Goal: Information Seeking & Learning: Check status

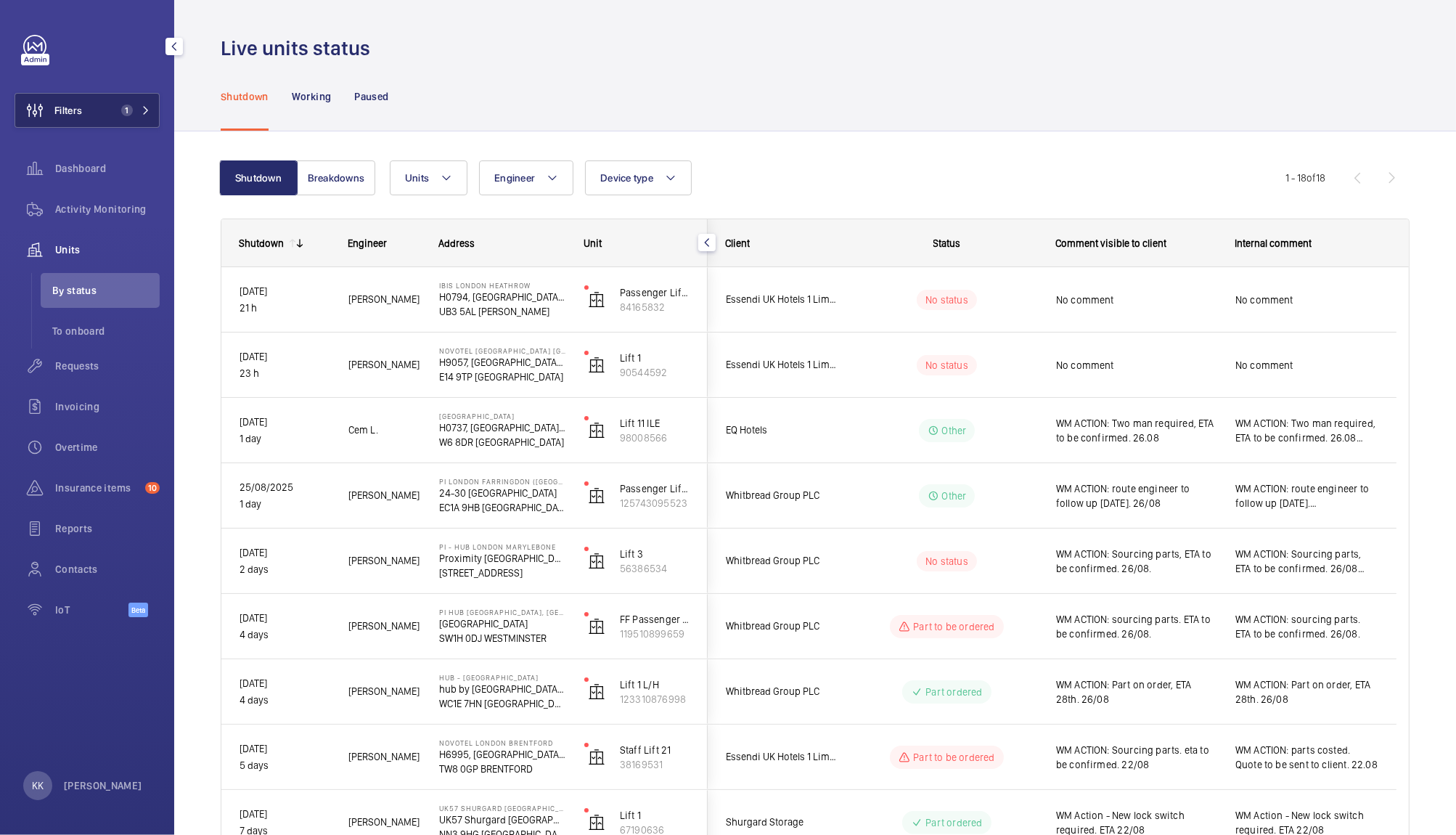
scroll to position [472, 0]
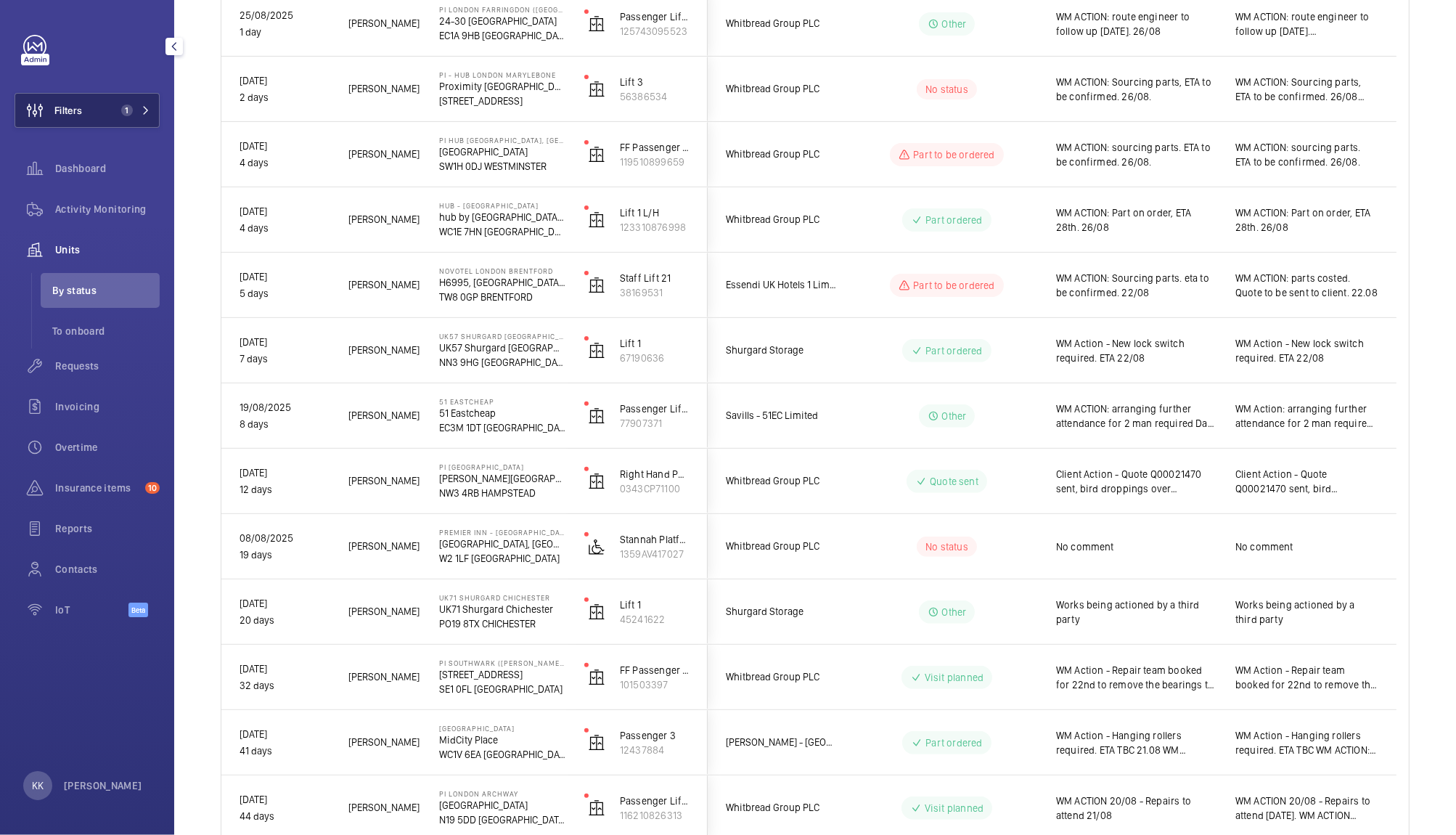
click at [80, 114] on span "Filters" at bounding box center [68, 110] width 28 height 15
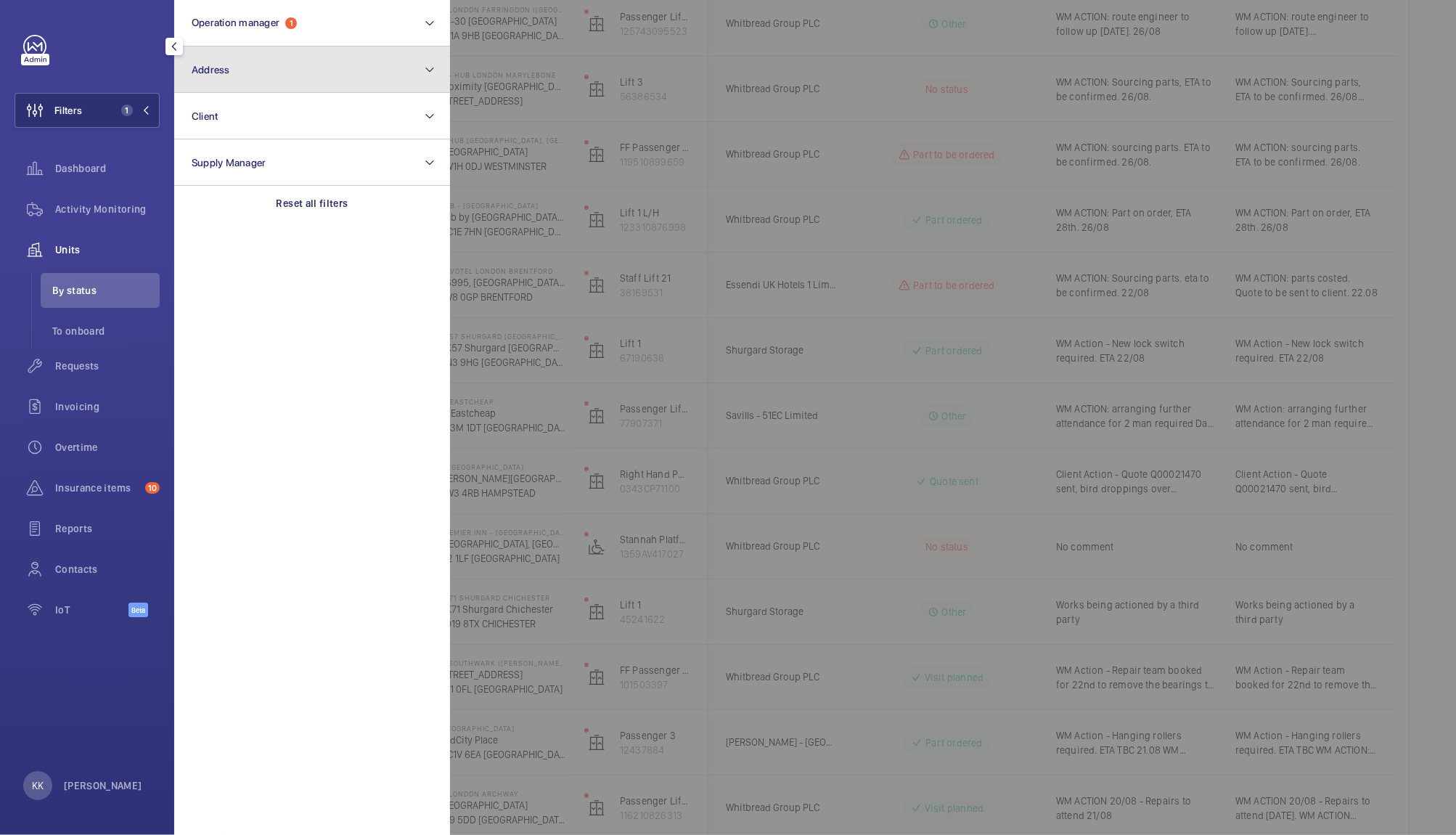
click at [256, 80] on button "Address" at bounding box center [312, 70] width 276 height 46
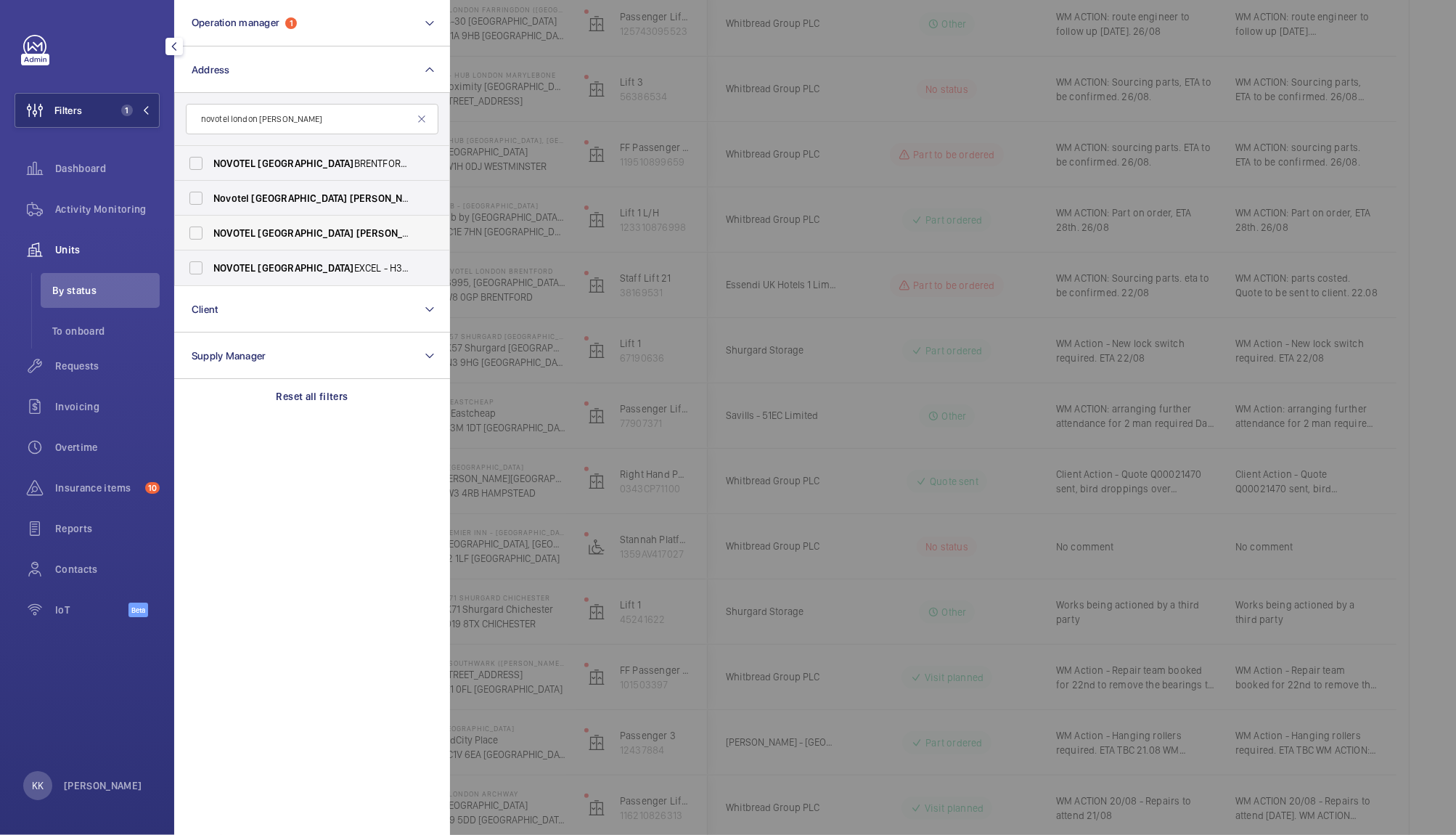
type input "novotel london wes"
click at [291, 233] on span "LONDON" at bounding box center [305, 233] width 95 height 12
click at [211, 233] on input "NOVOTEL LONDON WES T - H0737, NOVOTEL LONDON WES T, 1 Shortlands, Hammersmith I…" at bounding box center [196, 233] width 29 height 29
checkbox input "true"
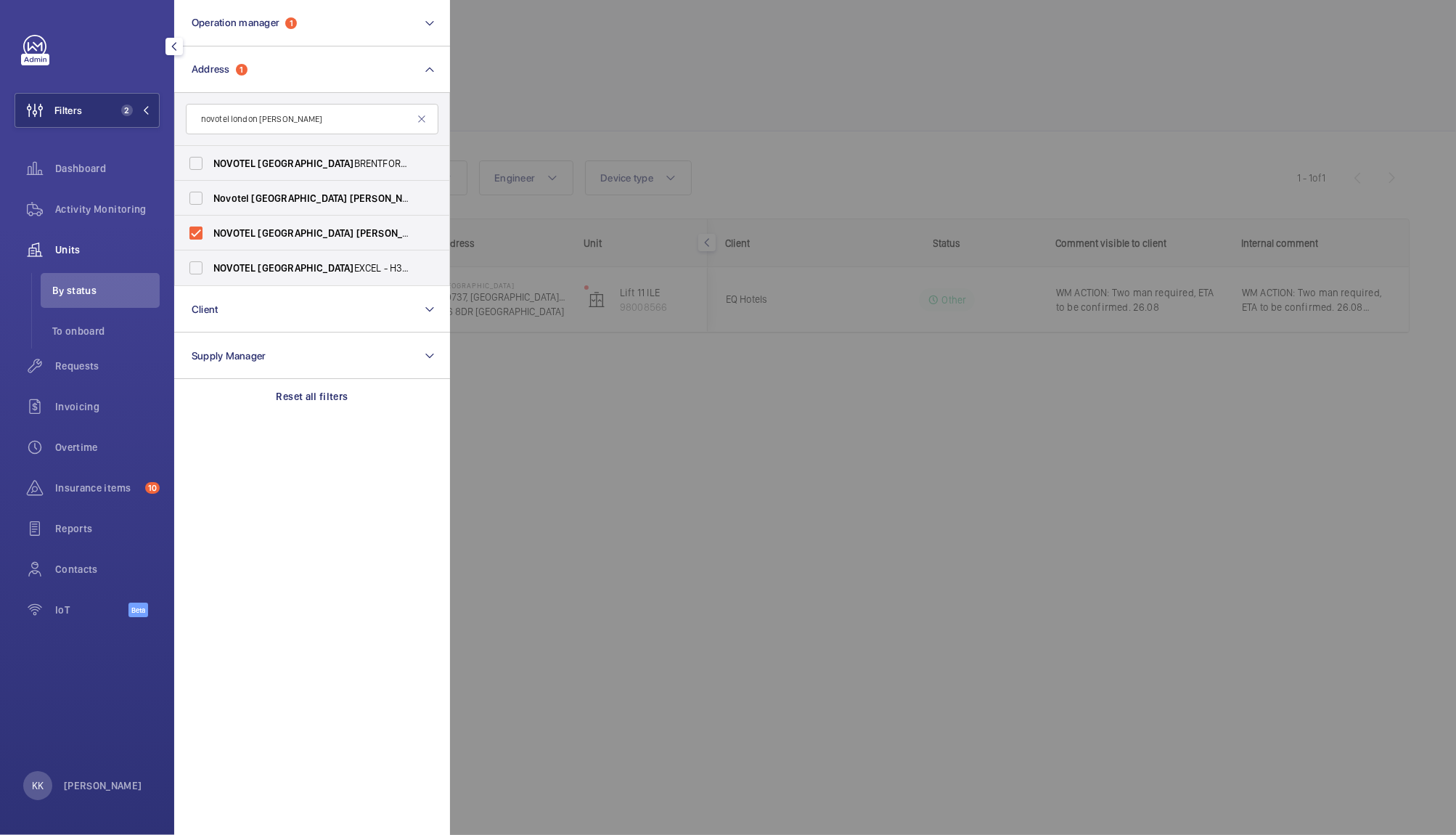
click at [804, 139] on div at bounding box center [1178, 417] width 1456 height 835
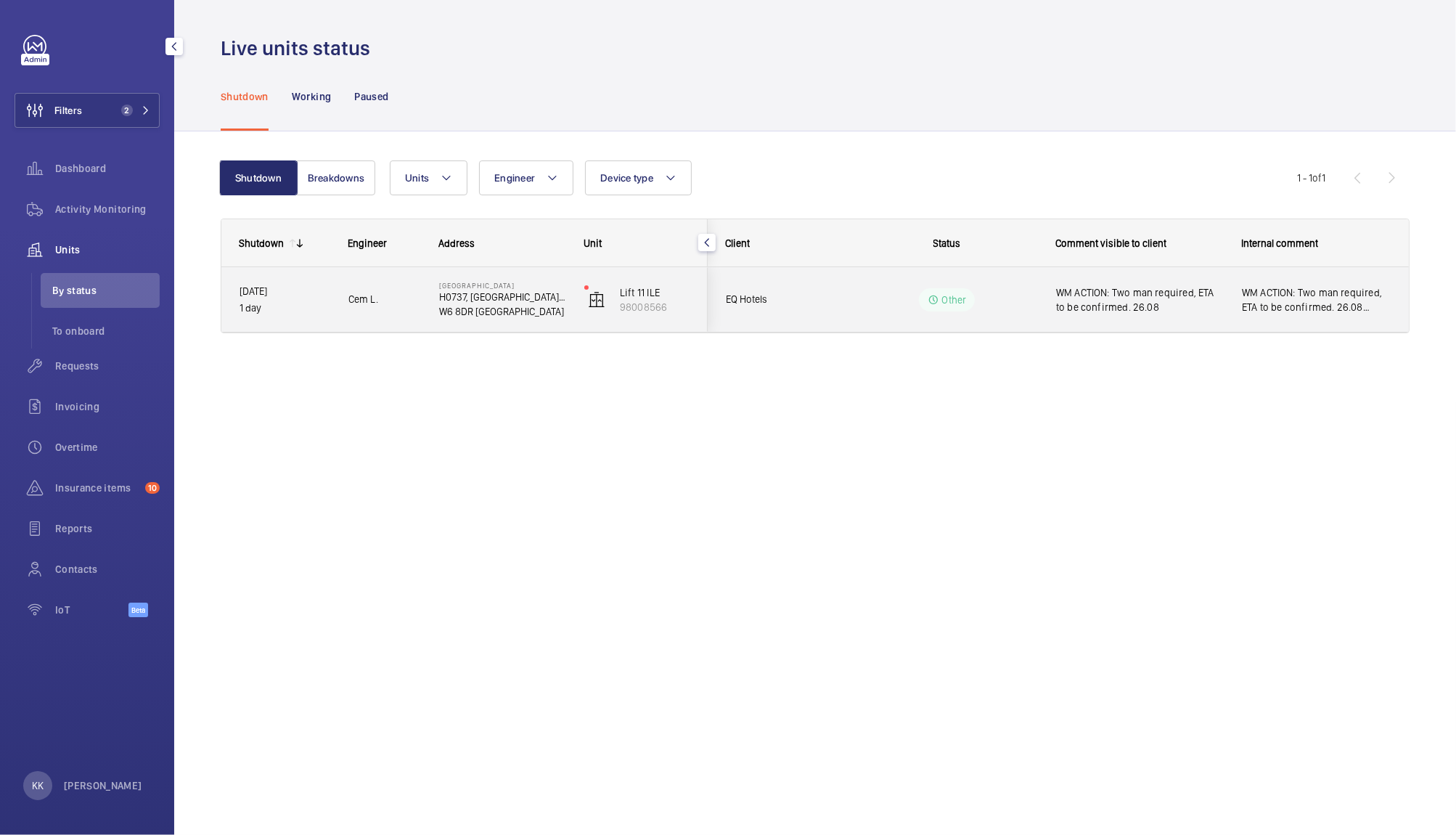
click at [1131, 300] on span "WM ACTION: Two man required, ETA to be confirmed. 26.08" at bounding box center [1139, 300] width 167 height 29
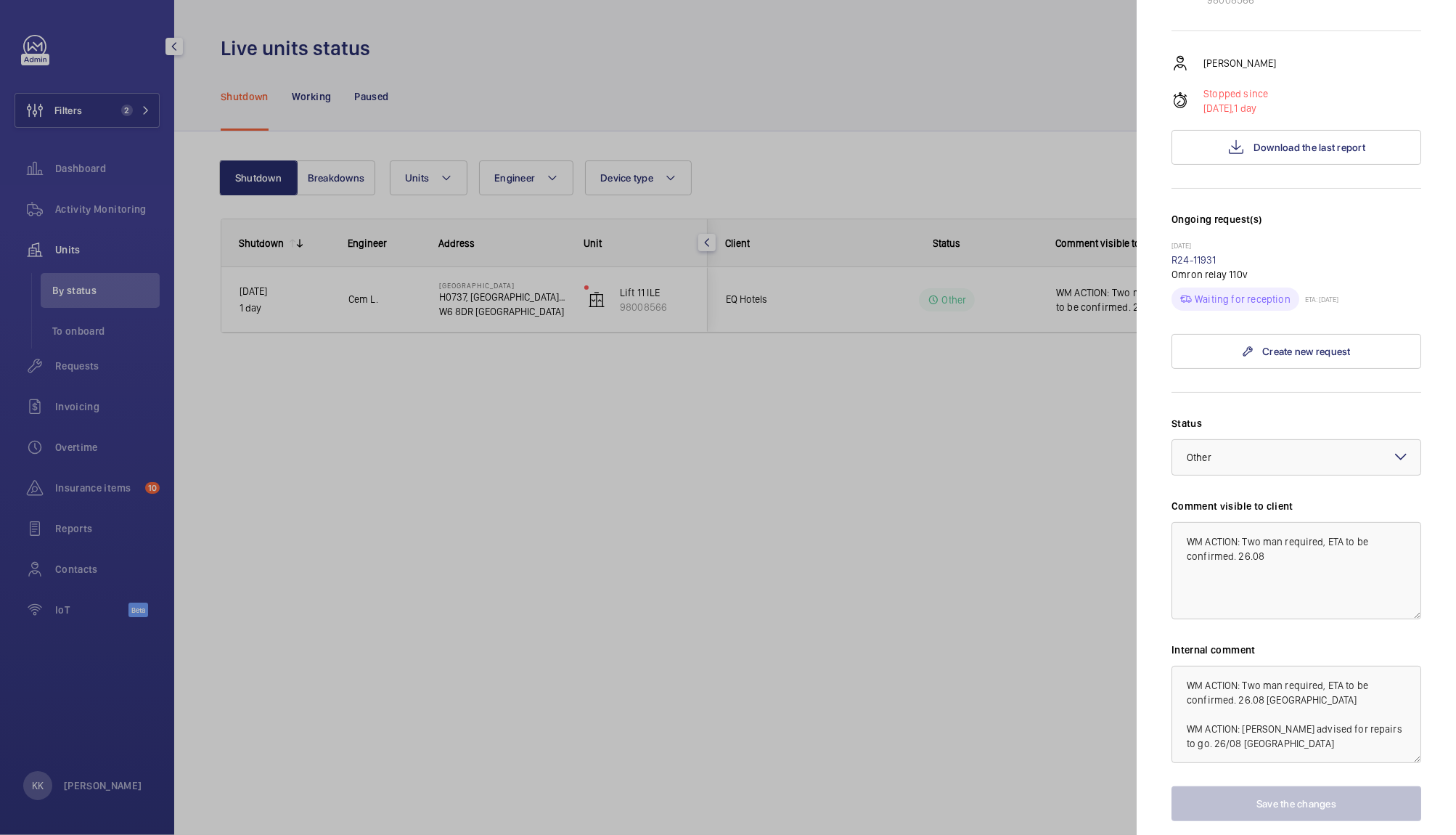
scroll to position [314, 0]
click at [1356, 142] on span "Download the last report" at bounding box center [1309, 148] width 112 height 12
click at [645, 504] on div at bounding box center [728, 417] width 1456 height 835
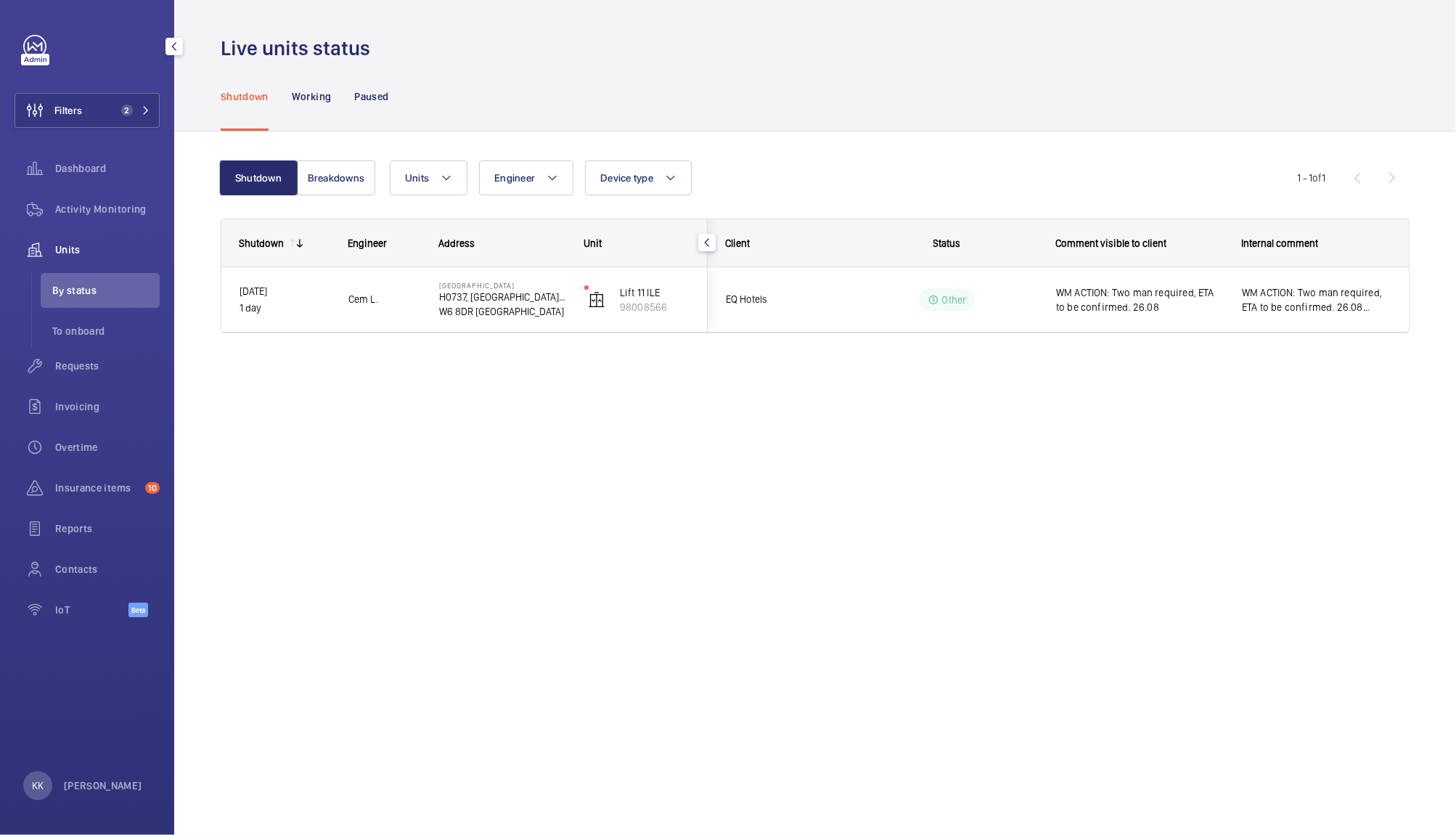
scroll to position [0, 0]
click at [83, 506] on div "Insurance items 10" at bounding box center [87, 490] width 145 height 40
click at [83, 500] on div "Insurance items 10" at bounding box center [87, 488] width 145 height 35
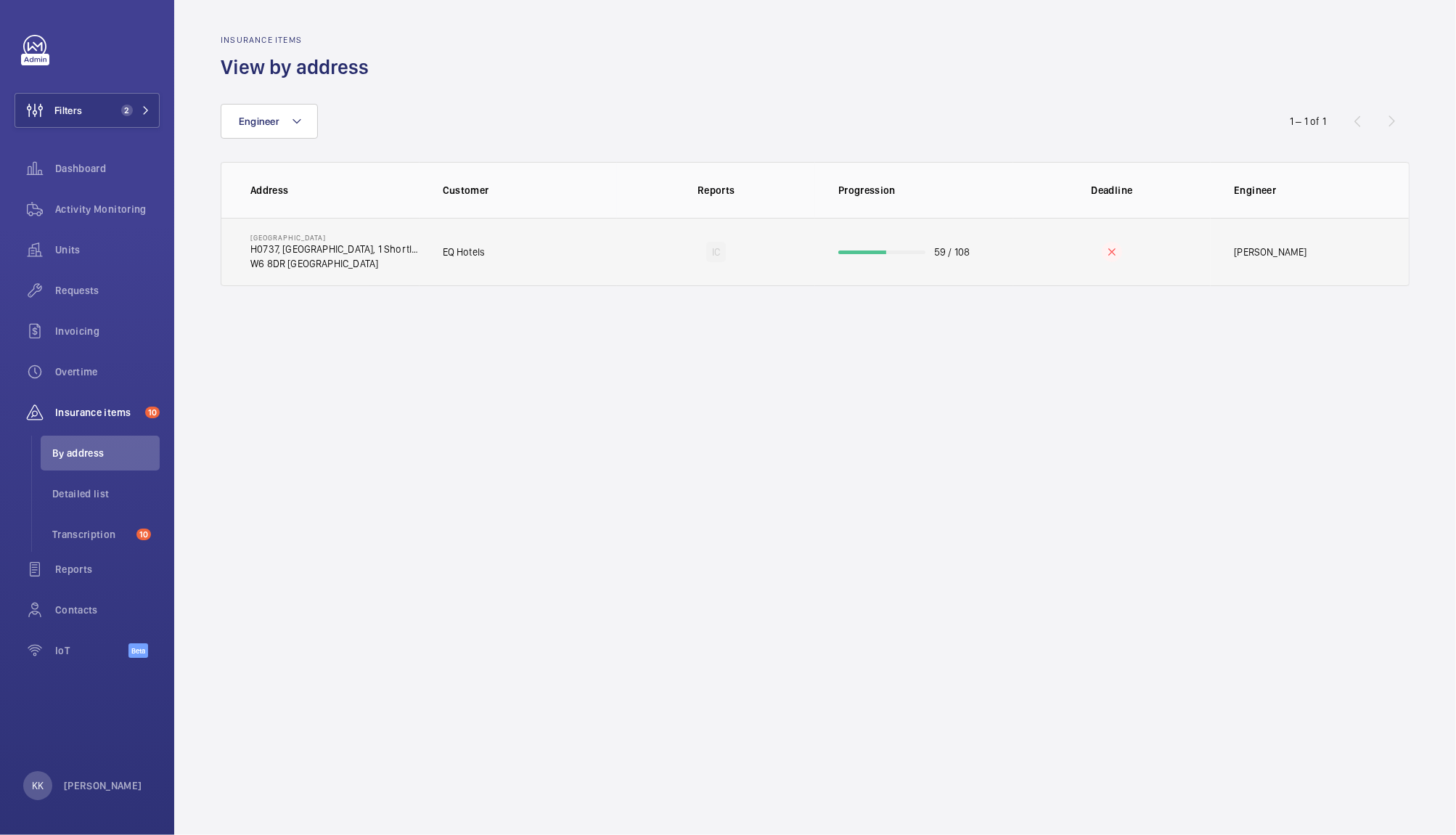
click at [963, 239] on td "59 / 108" at bounding box center [914, 251] width 198 height 68
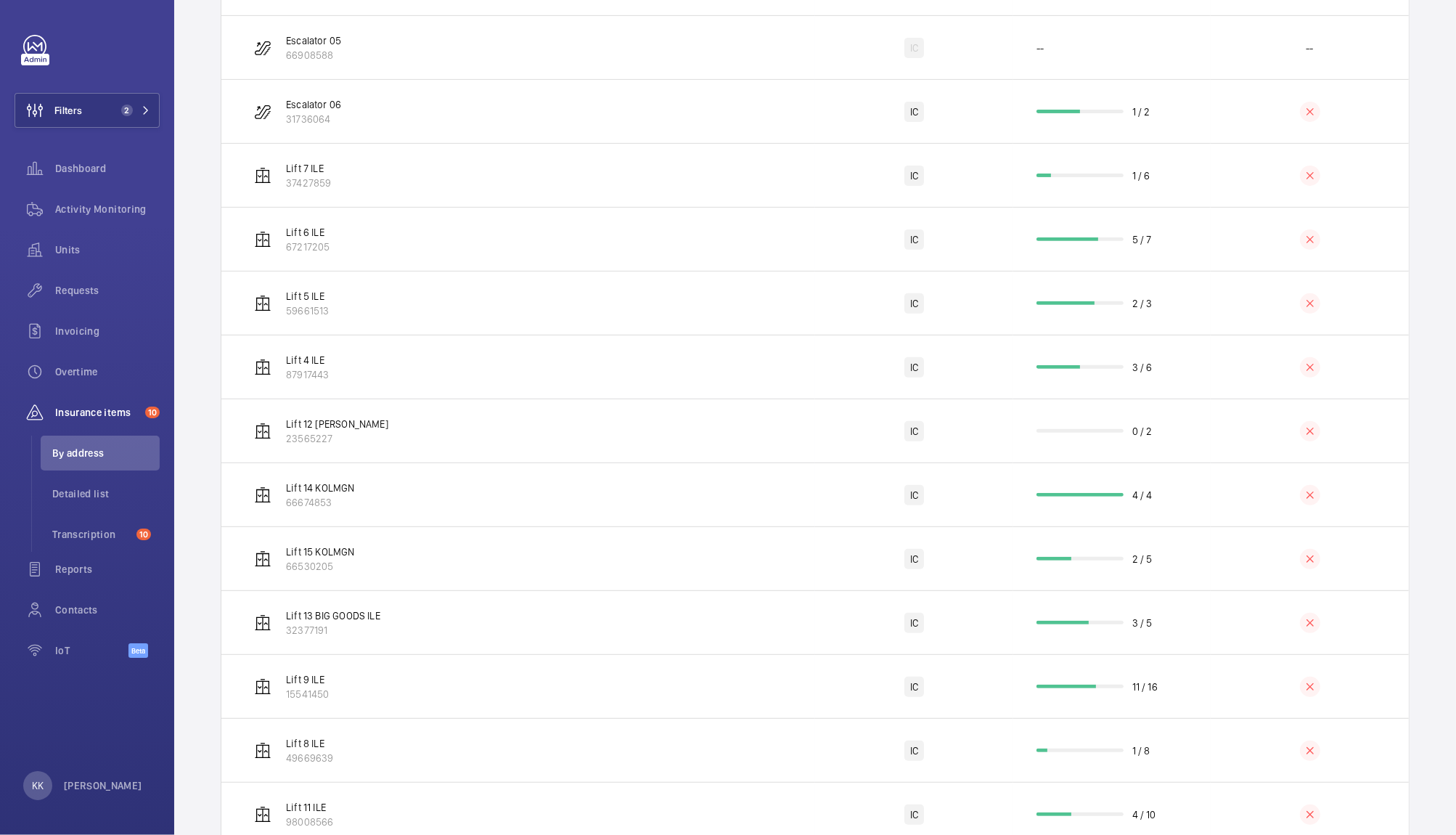
scroll to position [666, 0]
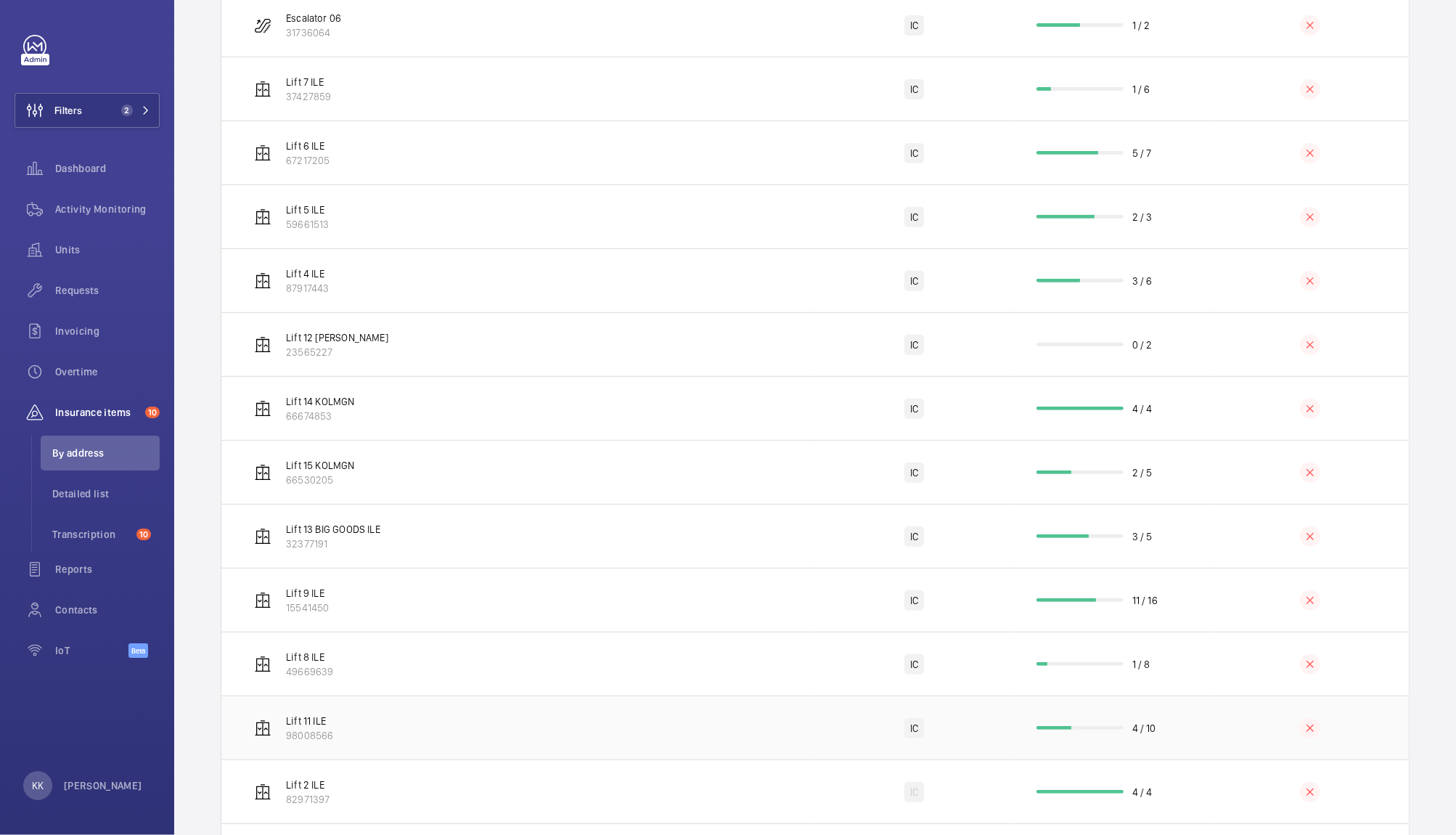
click at [1023, 736] on td "4 / 10" at bounding box center [1112, 728] width 198 height 64
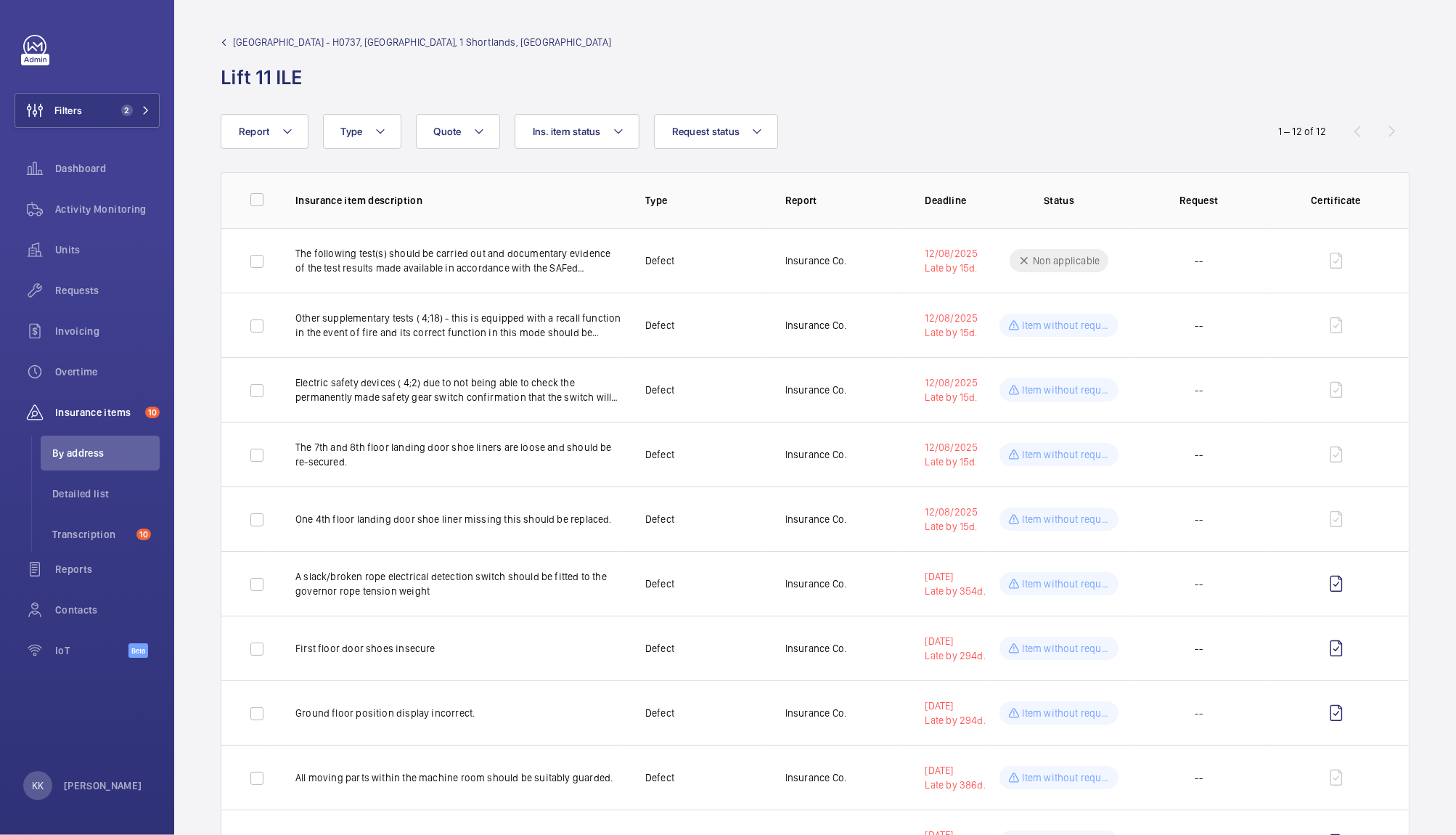
click at [1006, 47] on div "NOVOTEL LONDON WEST - H0737, NOVOTEL LONDON WEST, 1 Shortlands, Hammersmith Int…" at bounding box center [815, 63] width 1189 height 56
click at [245, 40] on span "NOVOTEL LONDON WEST - H0737, NOVOTEL LONDON WEST, 1 Shortlands, Hammersmith Int…" at bounding box center [422, 42] width 378 height 15
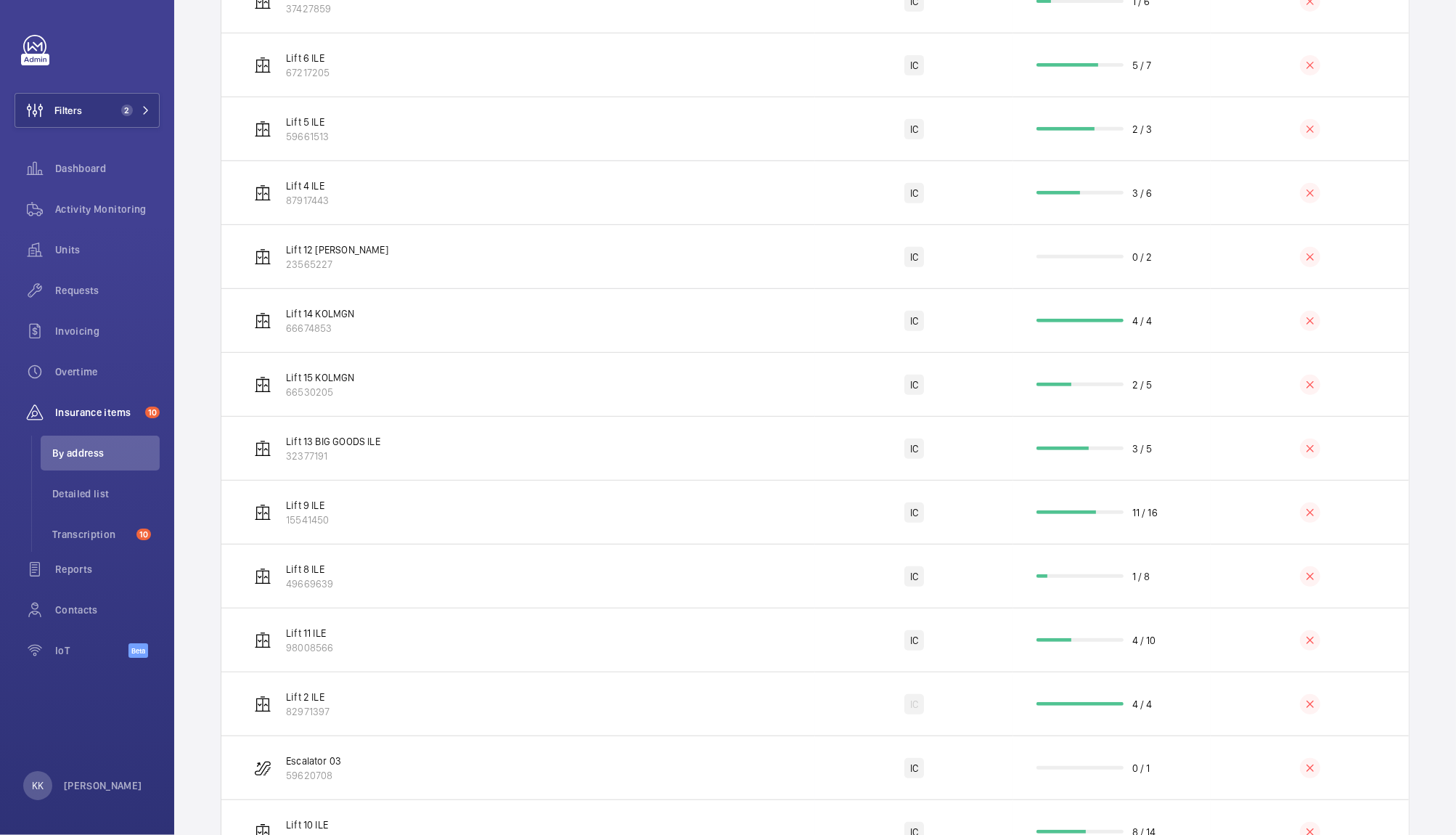
scroll to position [854, 0]
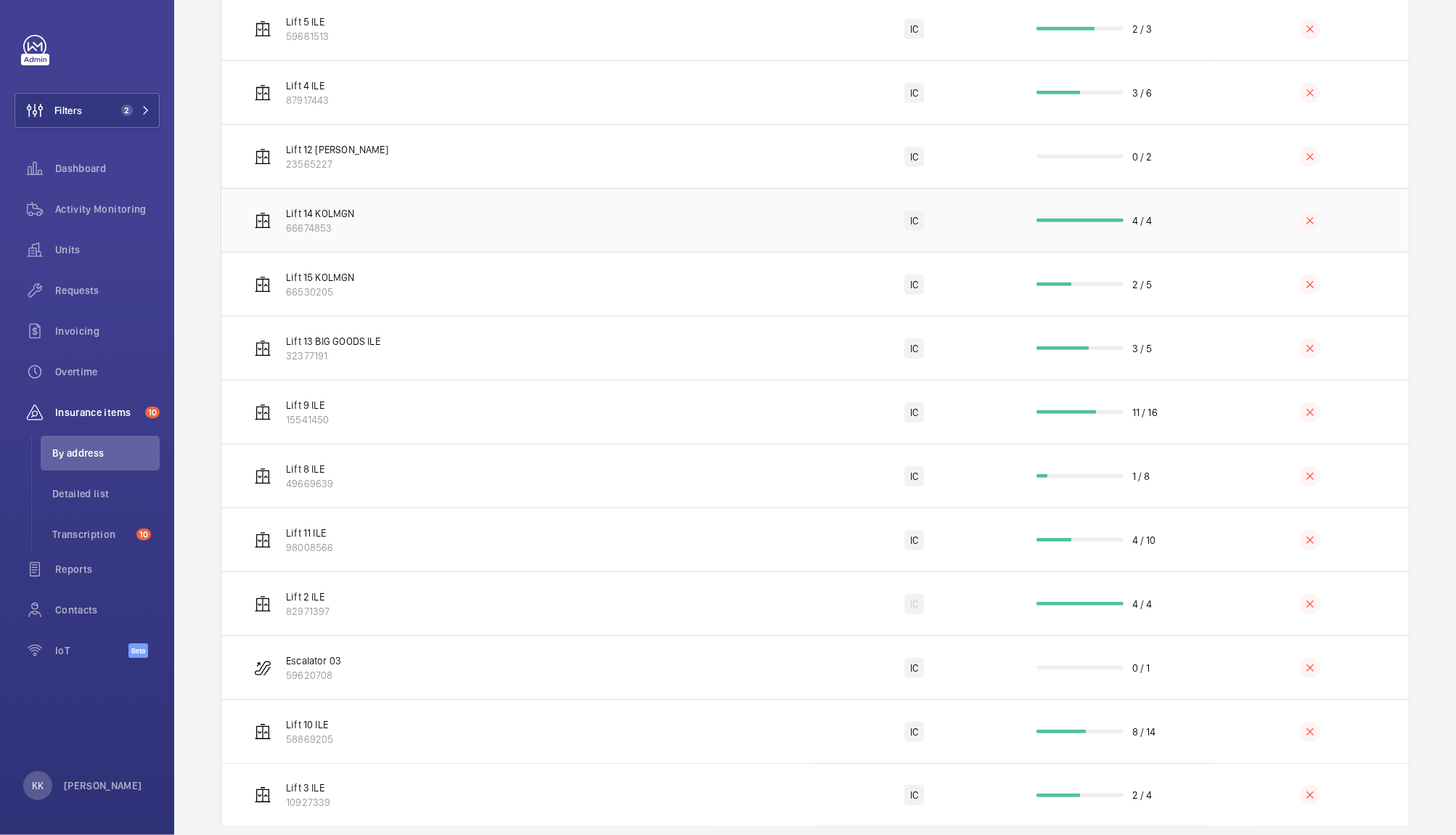
click at [1142, 204] on td "4 / 4" at bounding box center [1112, 220] width 198 height 64
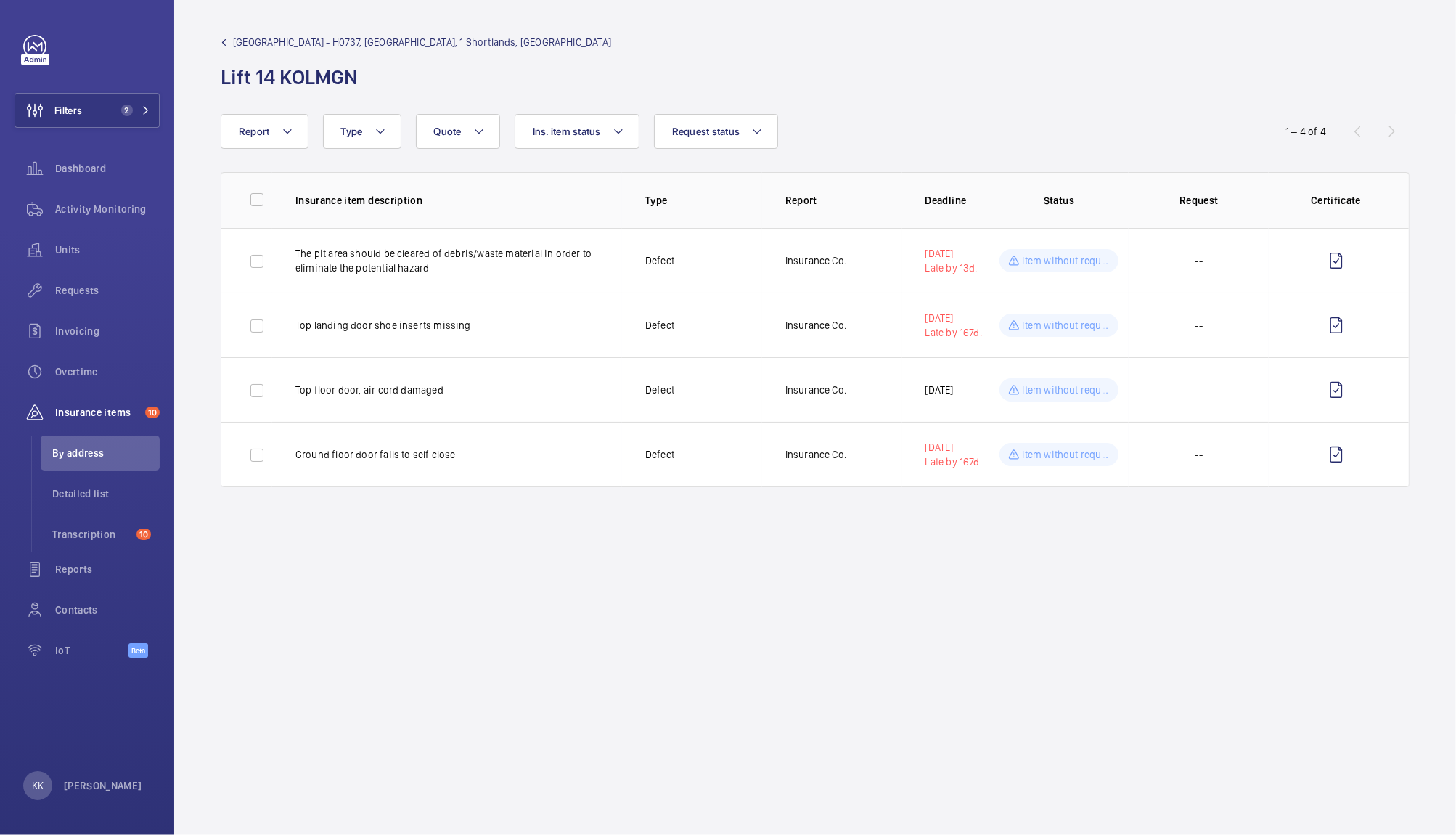
click at [250, 38] on span "NOVOTEL LONDON WEST - H0737, NOVOTEL LONDON WEST, 1 Shortlands, Hammersmith Int…" at bounding box center [422, 42] width 378 height 15
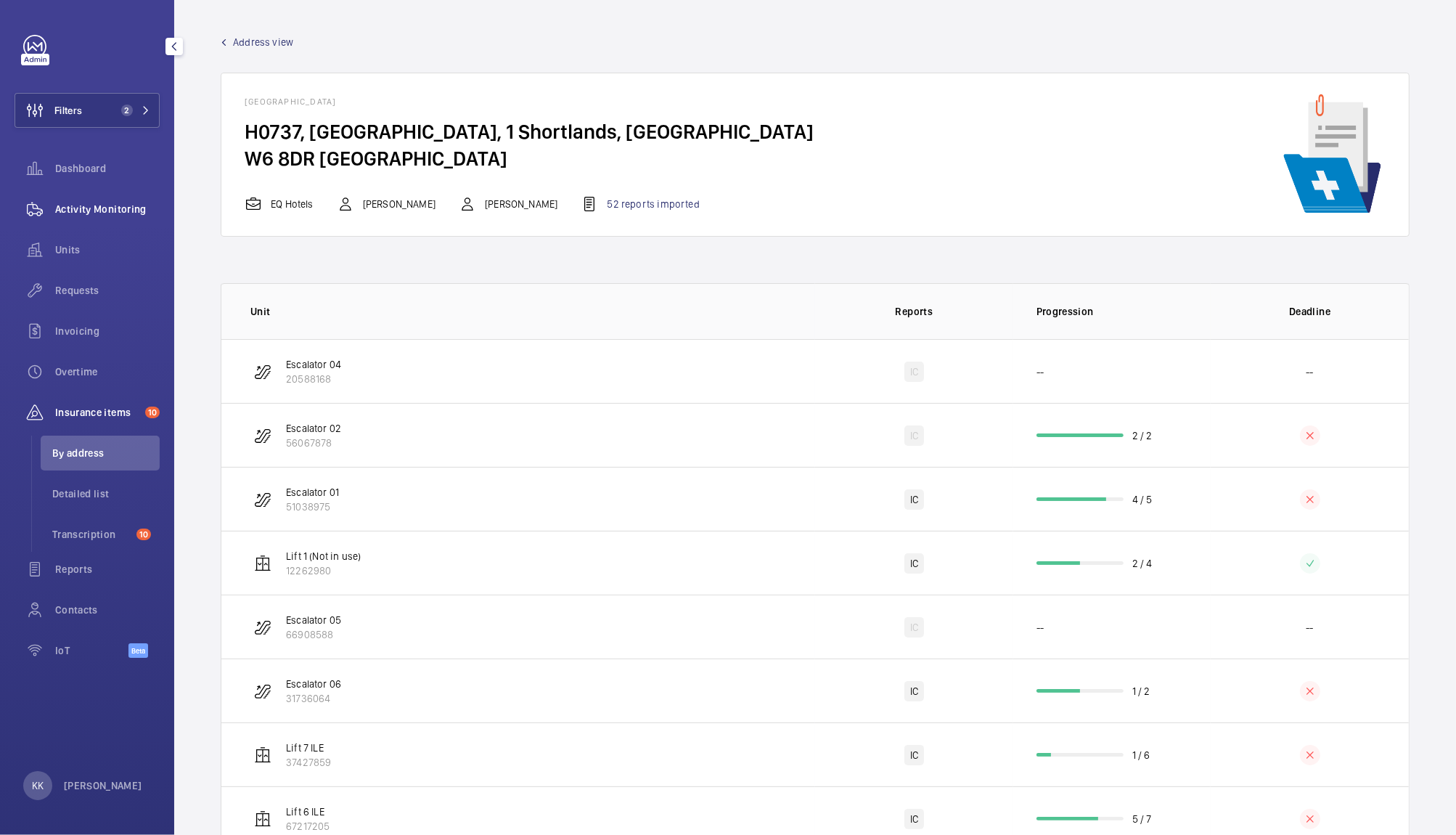
click at [85, 207] on span "Activity Monitoring" at bounding box center [107, 209] width 105 height 15
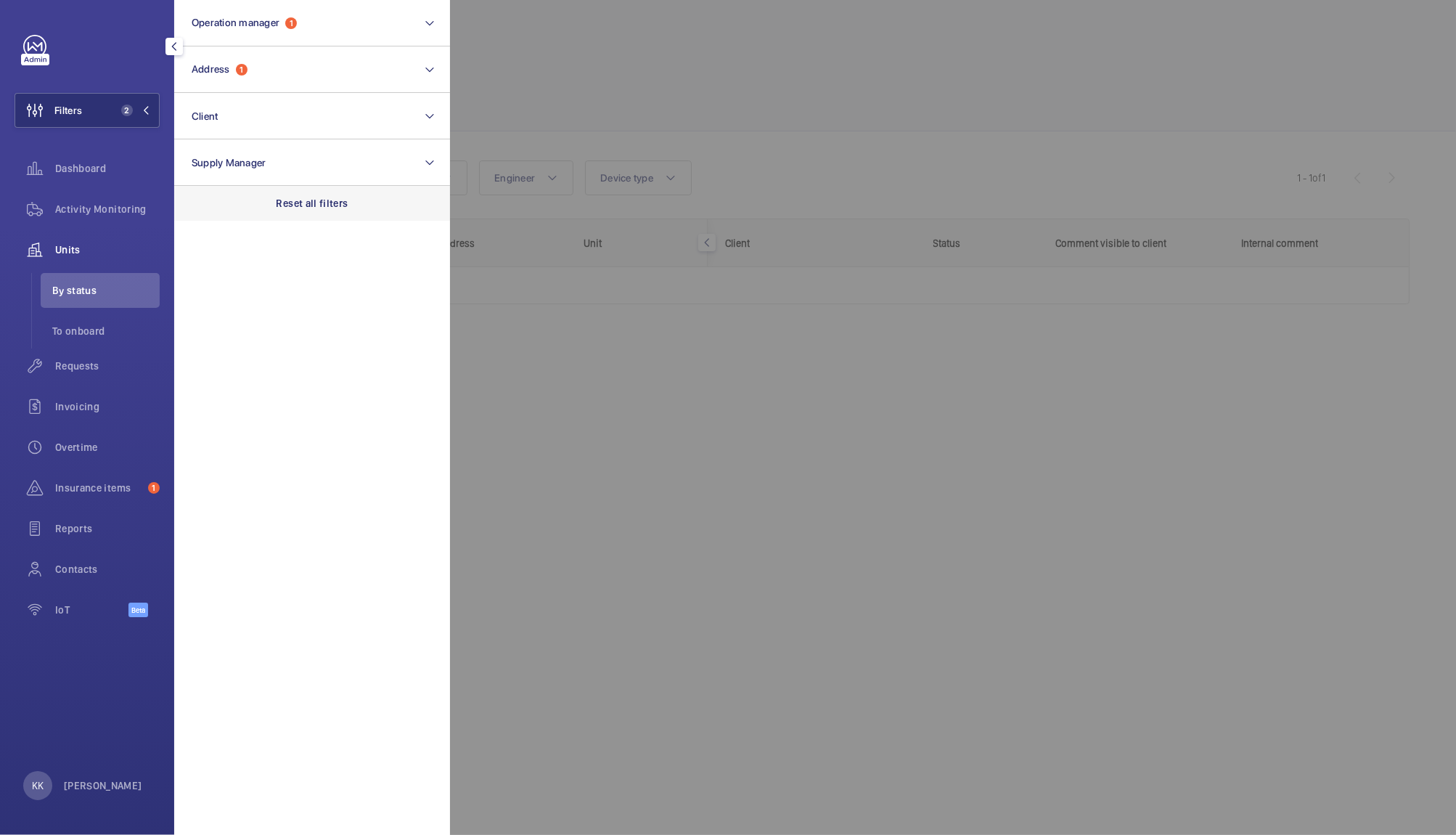
click at [304, 203] on p "Reset all filters" at bounding box center [313, 203] width 72 height 15
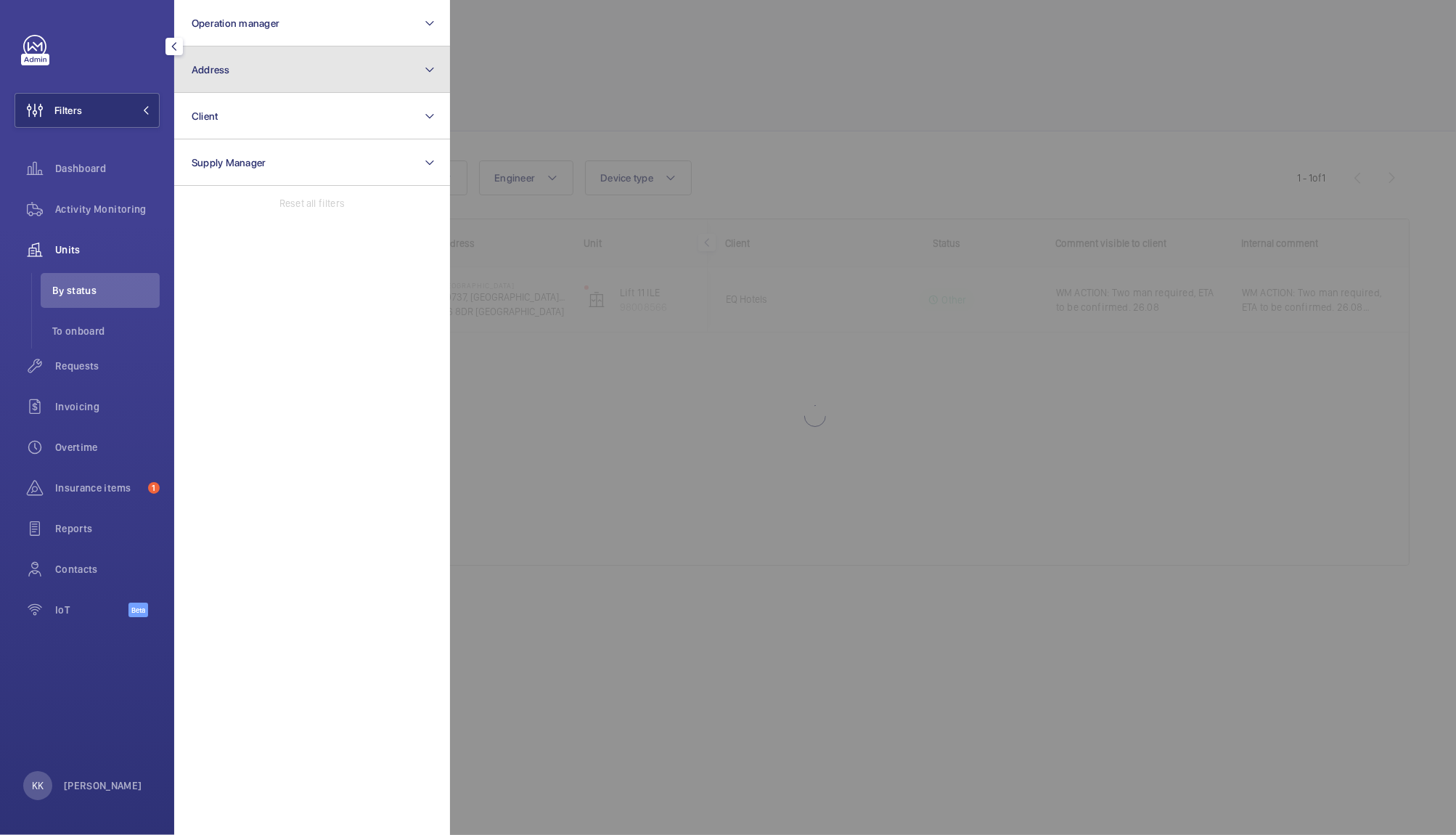
click at [248, 71] on button "Address" at bounding box center [312, 70] width 276 height 46
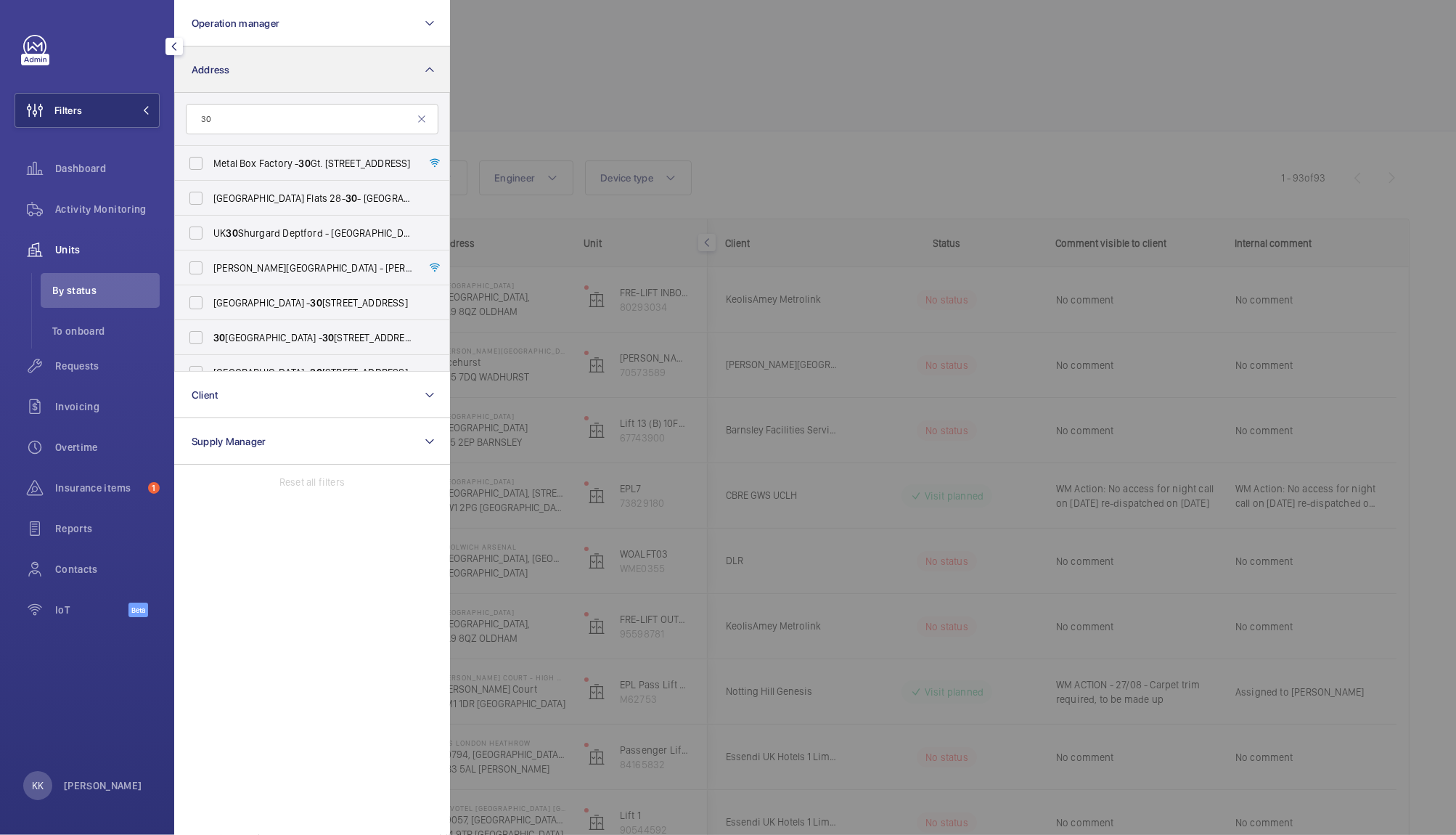
type input "3"
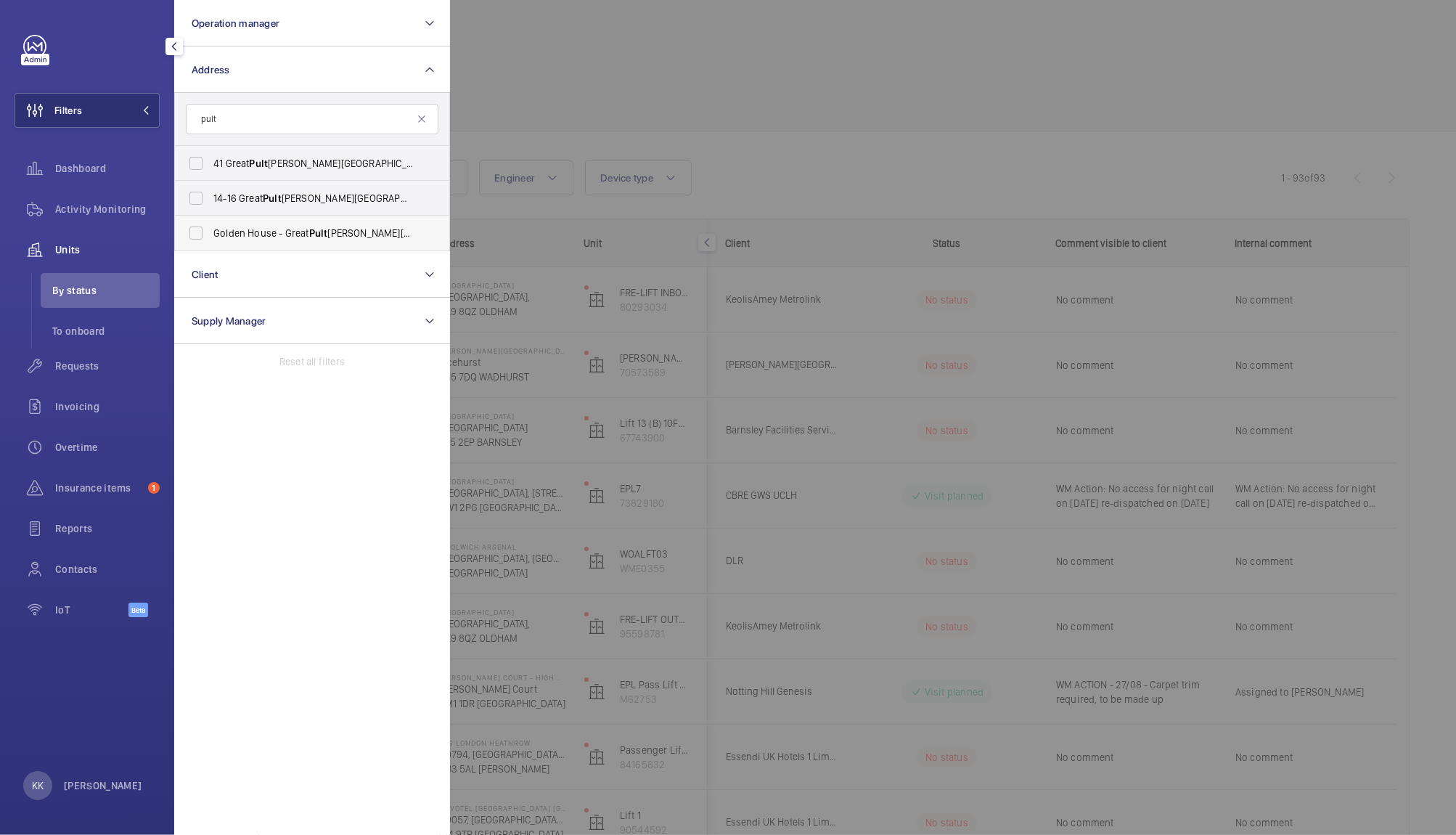
type input "pult"
click at [360, 241] on label "Golden House - Great Pult eney Street, LONDON W1F 9NN" at bounding box center [301, 233] width 253 height 35
click at [211, 241] on input "Golden House - Great Pult eney Street, LONDON W1F 9NN" at bounding box center [196, 233] width 29 height 29
checkbox input "true"
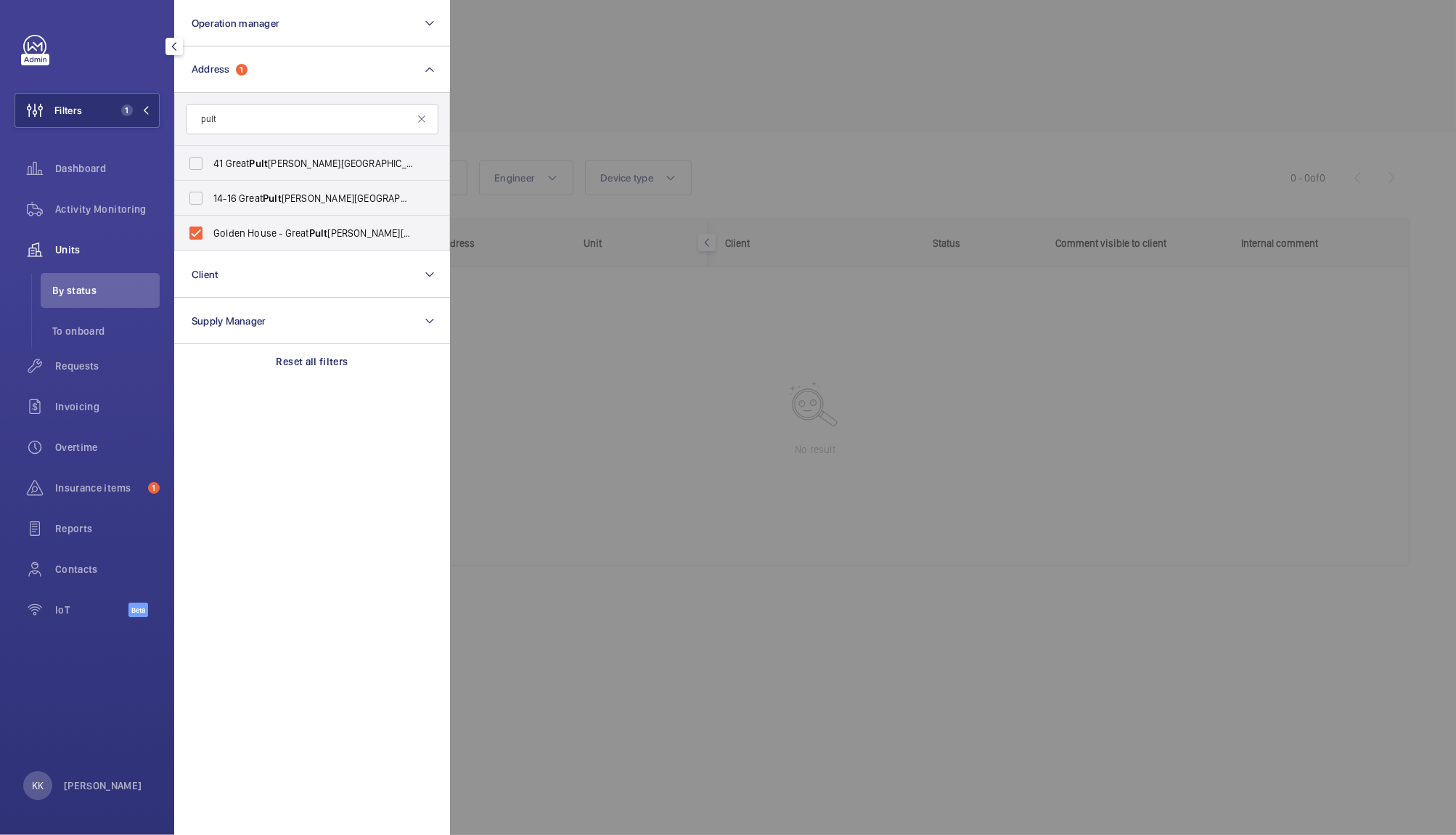
click at [570, 77] on div at bounding box center [1178, 417] width 1456 height 835
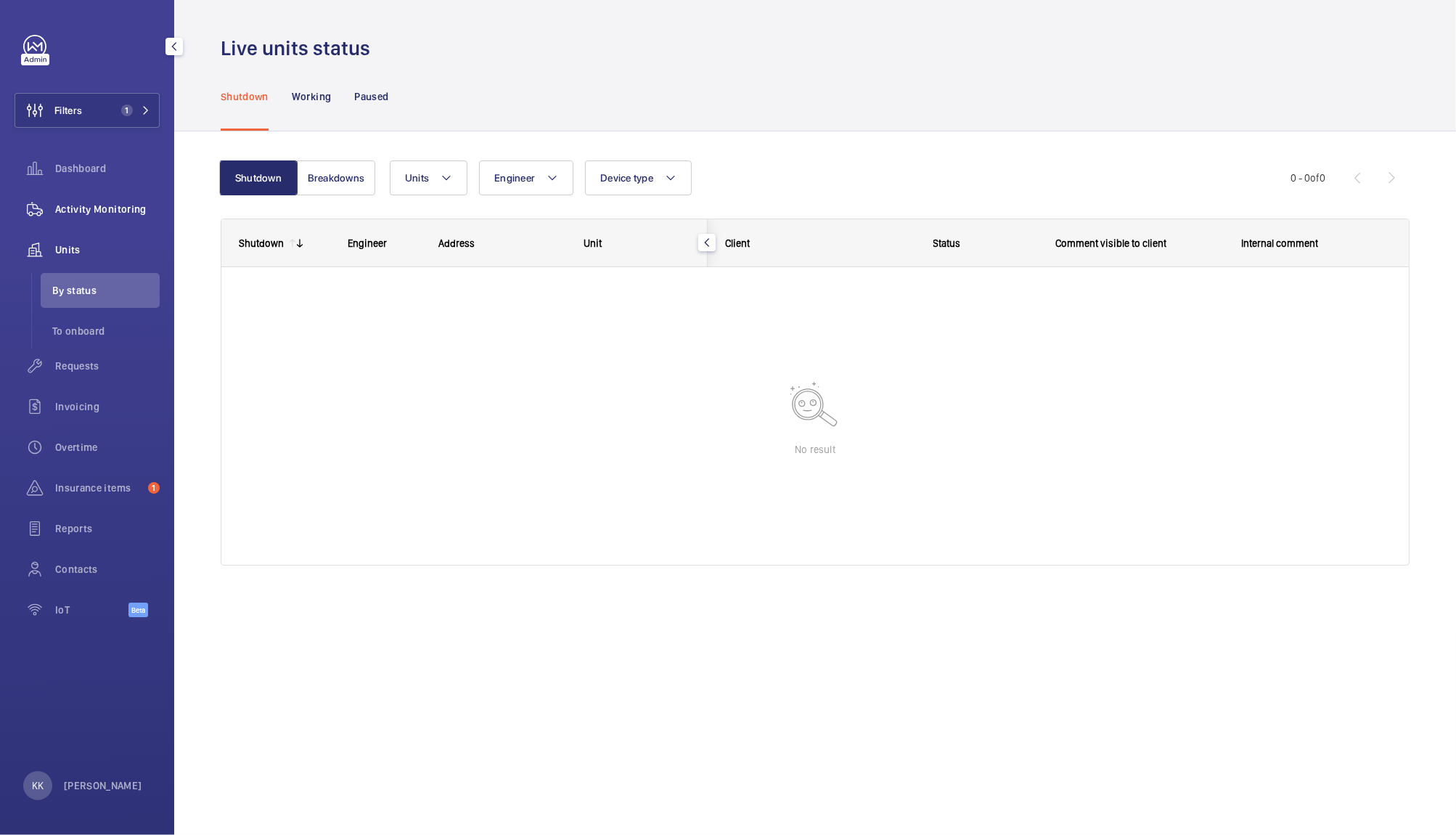
click at [103, 213] on span "Activity Monitoring" at bounding box center [107, 209] width 105 height 15
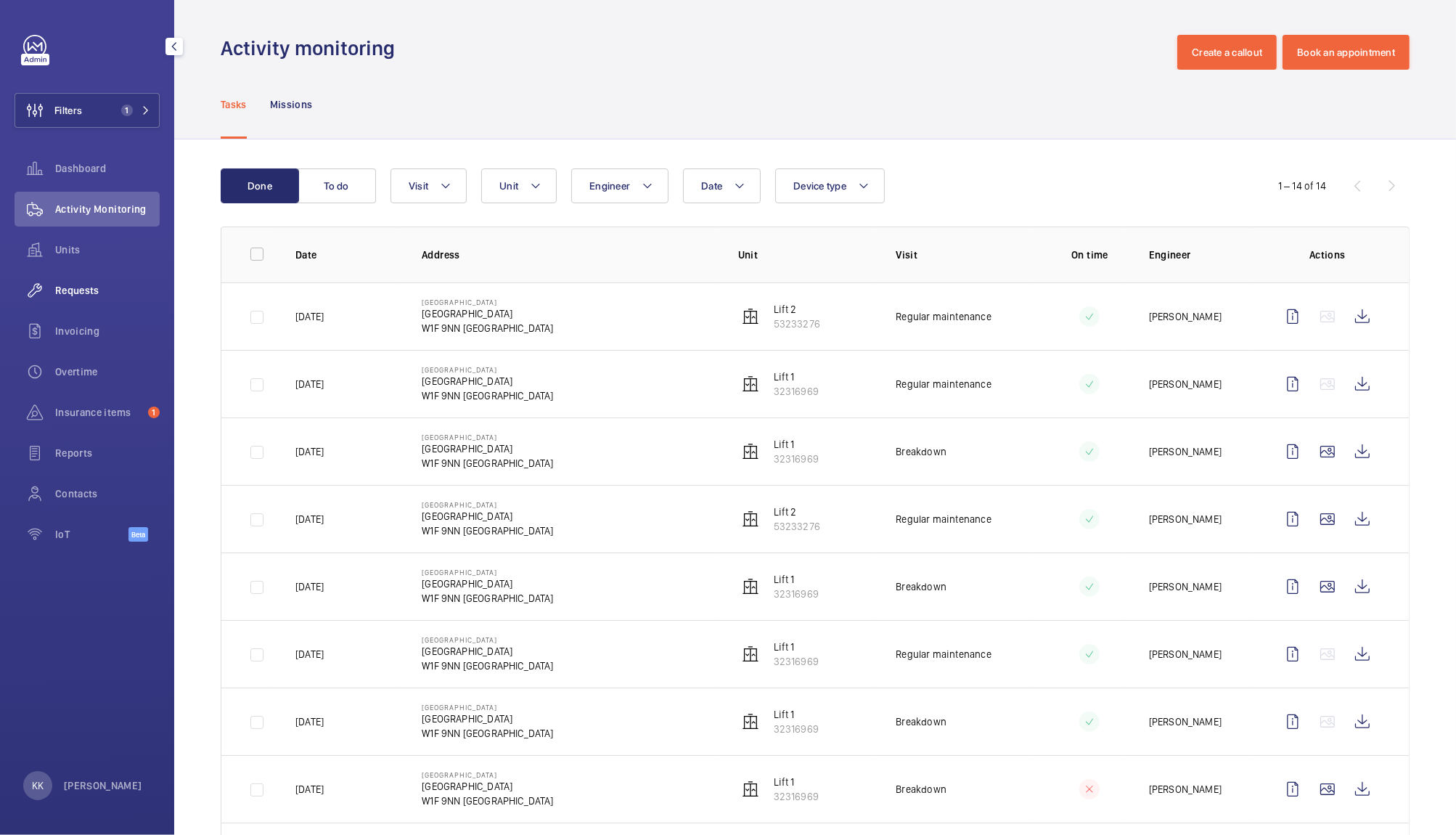
click at [64, 301] on div "Requests" at bounding box center [87, 290] width 145 height 35
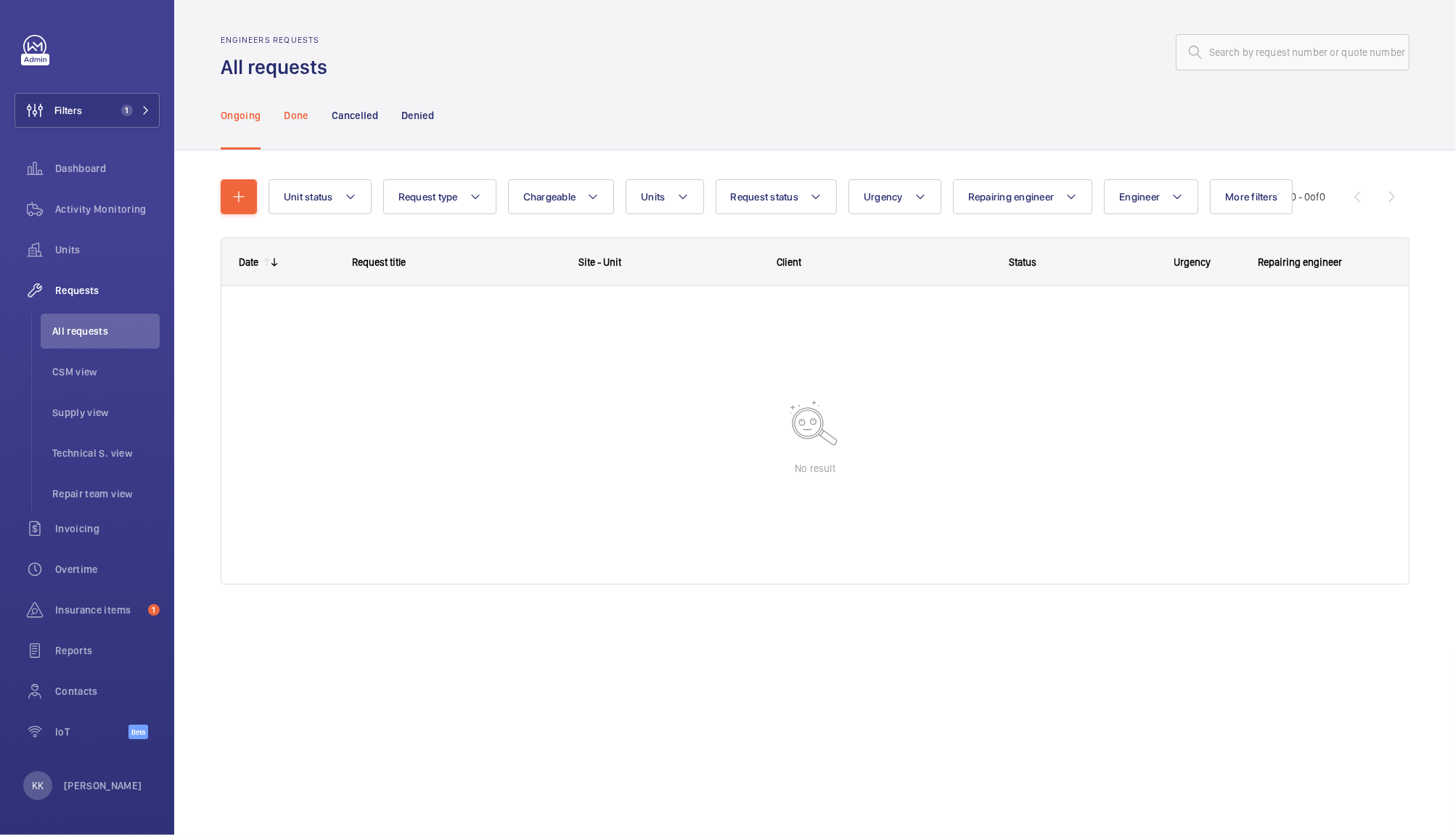
click at [295, 129] on div "Done" at bounding box center [296, 115] width 24 height 69
click at [364, 110] on p "Cancelled" at bounding box center [355, 115] width 46 height 15
click at [420, 106] on div "Denied" at bounding box center [418, 115] width 33 height 69
click at [222, 128] on div "Ongoing" at bounding box center [241, 115] width 40 height 69
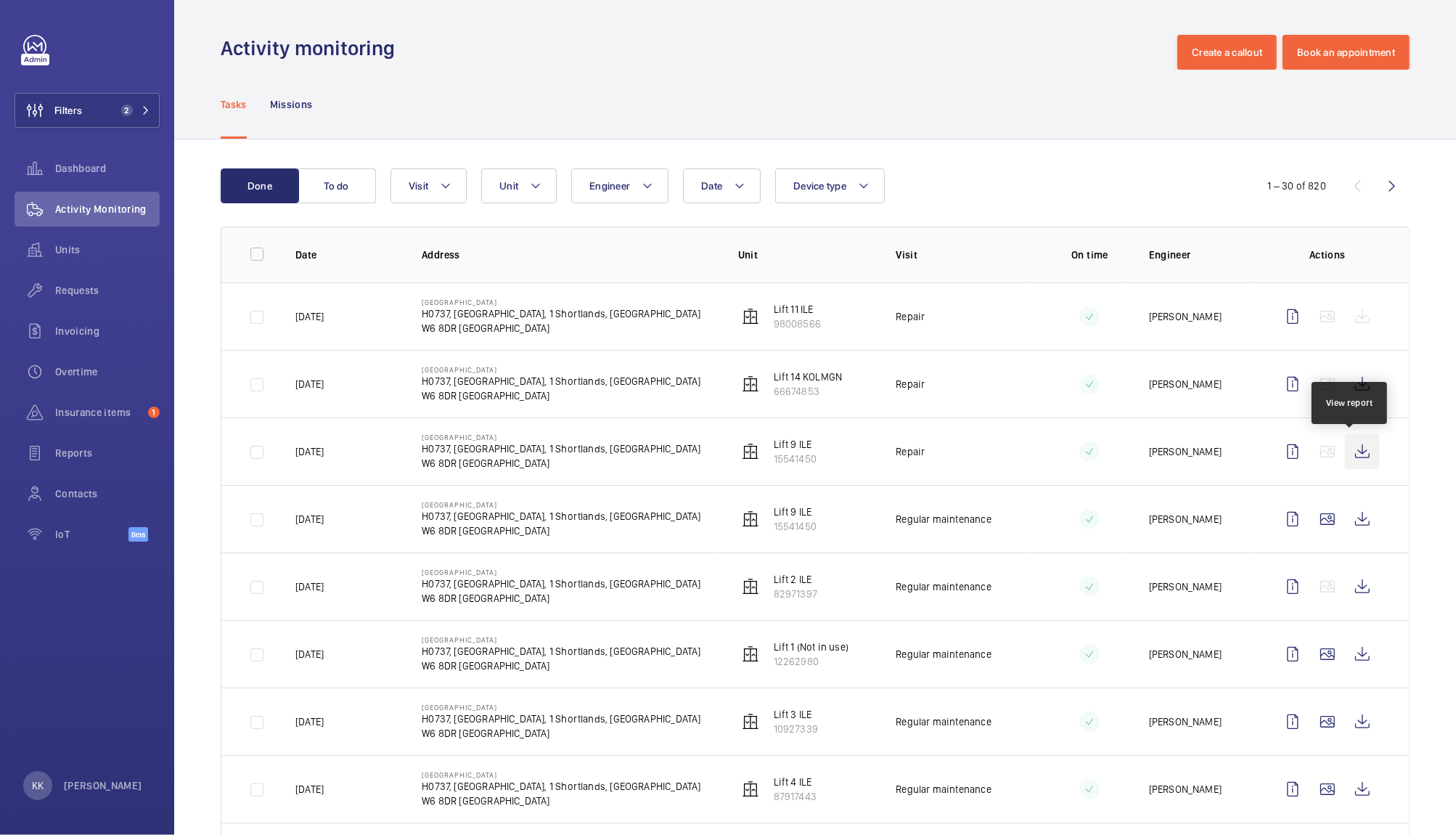
click at [1358, 451] on wm-front-icon-button at bounding box center [1361, 451] width 35 height 35
click at [1355, 388] on wm-front-icon-button at bounding box center [1361, 384] width 35 height 35
click at [1344, 321] on wm-front-icon-button at bounding box center [1361, 316] width 35 height 35
click at [140, 107] on span "2" at bounding box center [132, 111] width 35 height 12
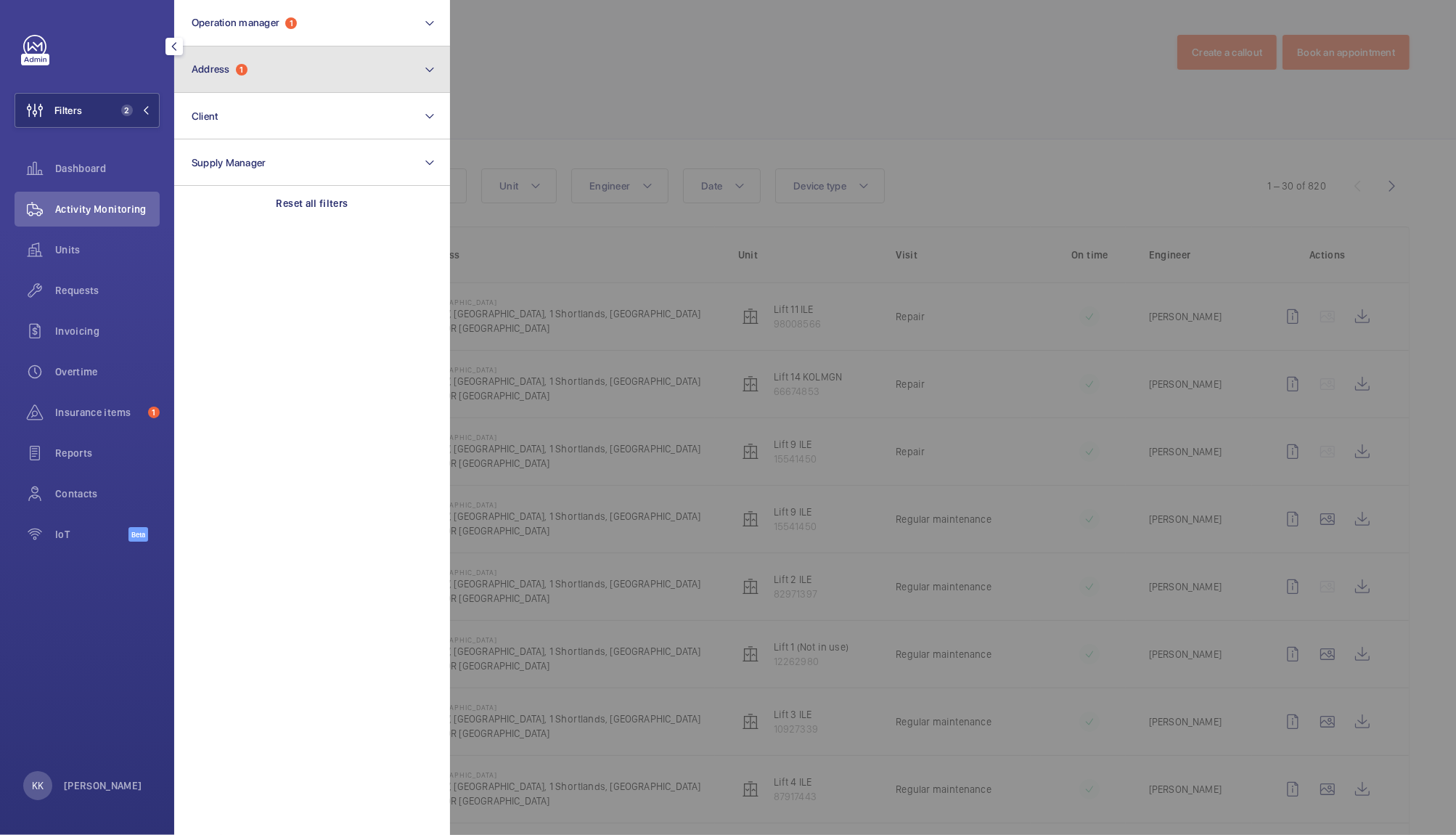
click at [235, 52] on button "Address 1" at bounding box center [312, 70] width 276 height 46
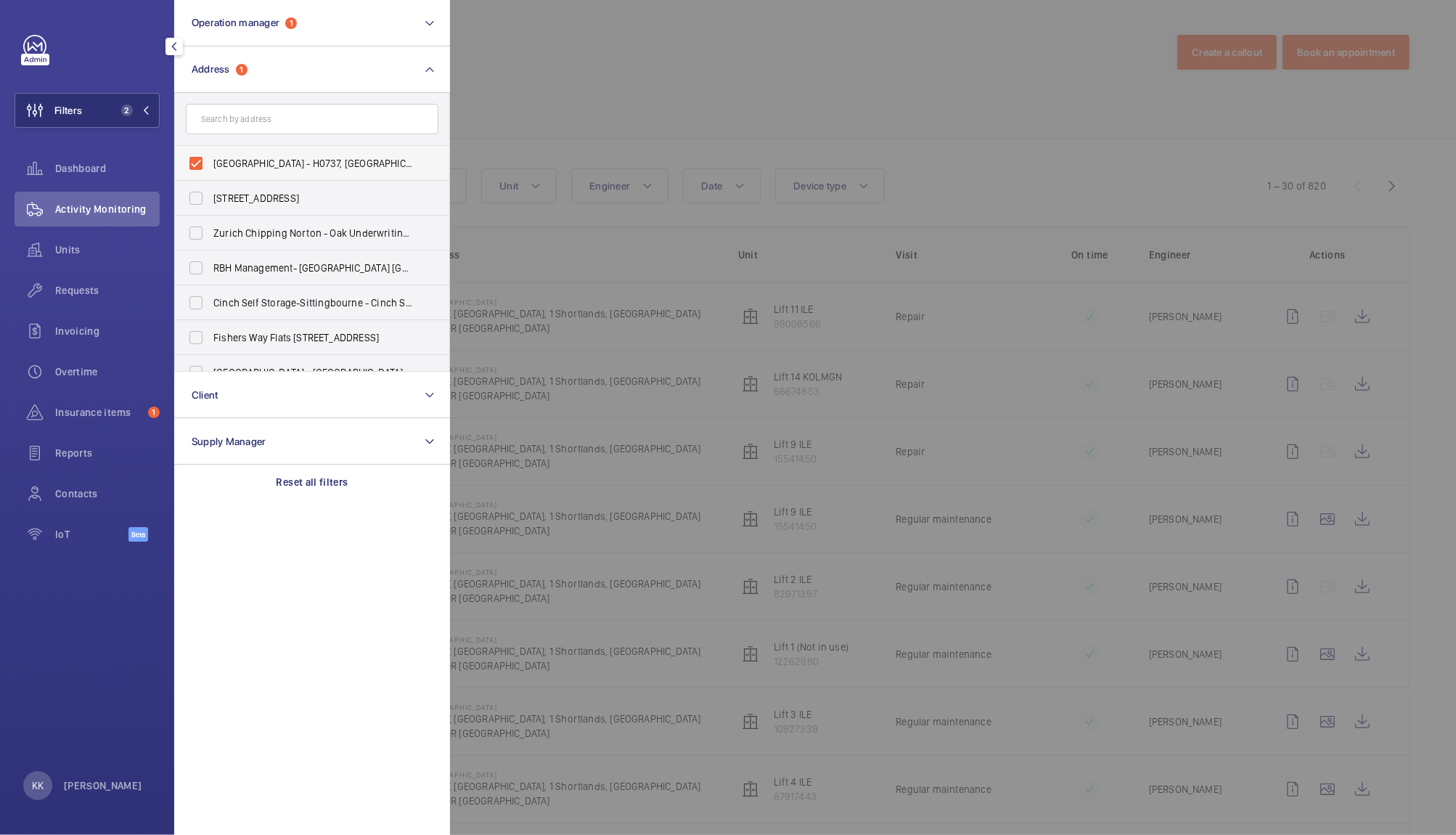
click at [248, 154] on label "[GEOGRAPHIC_DATA] - H0737, [GEOGRAPHIC_DATA], [STREET_ADDRESS]" at bounding box center [301, 163] width 253 height 35
click at [211, 154] on input "[GEOGRAPHIC_DATA] - H0737, [GEOGRAPHIC_DATA], [STREET_ADDRESS]" at bounding box center [196, 163] width 29 height 29
checkbox input "false"
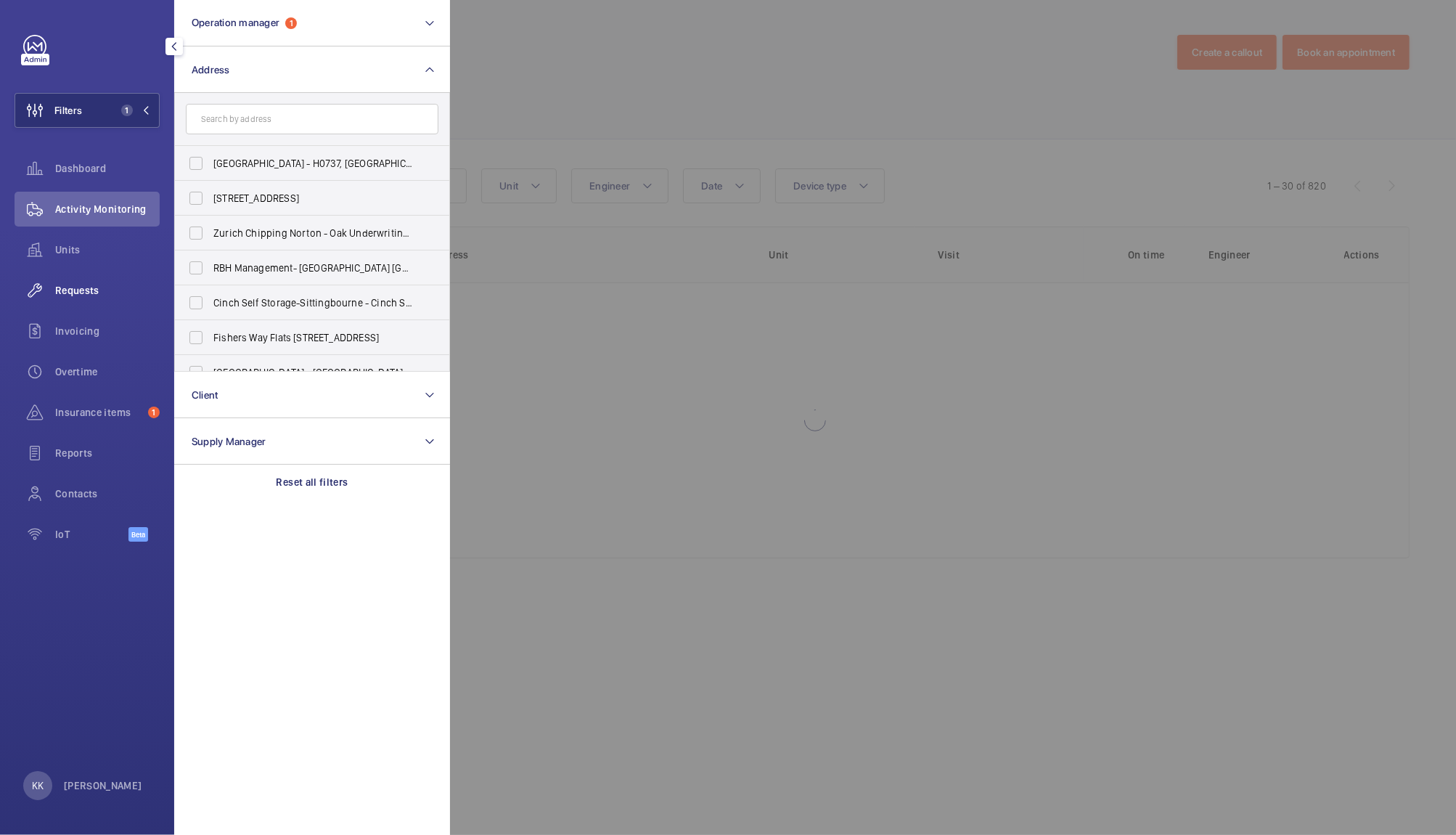
click at [73, 301] on div "Requests" at bounding box center [87, 290] width 145 height 35
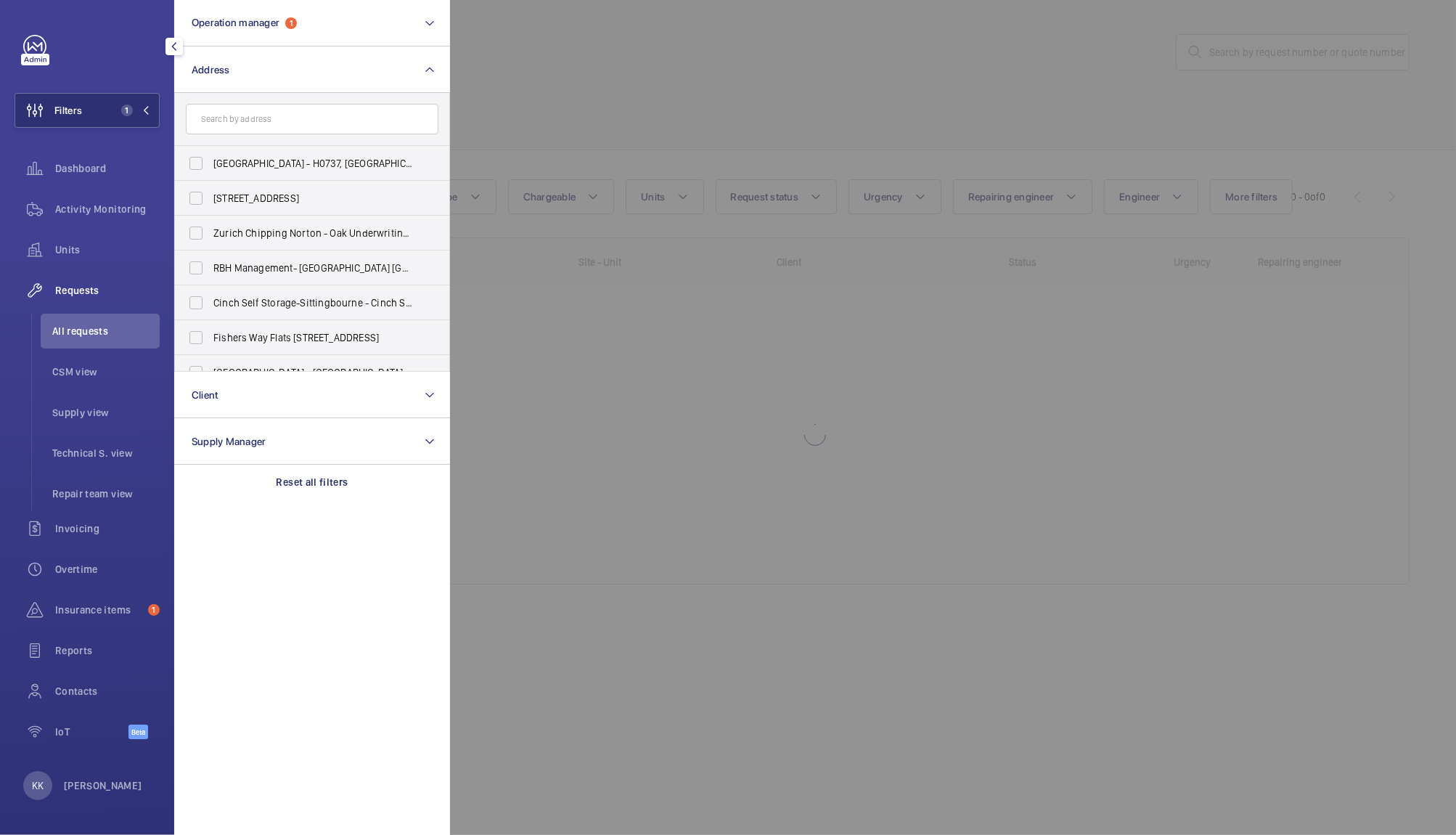
click at [1249, 68] on div at bounding box center [1178, 417] width 1456 height 835
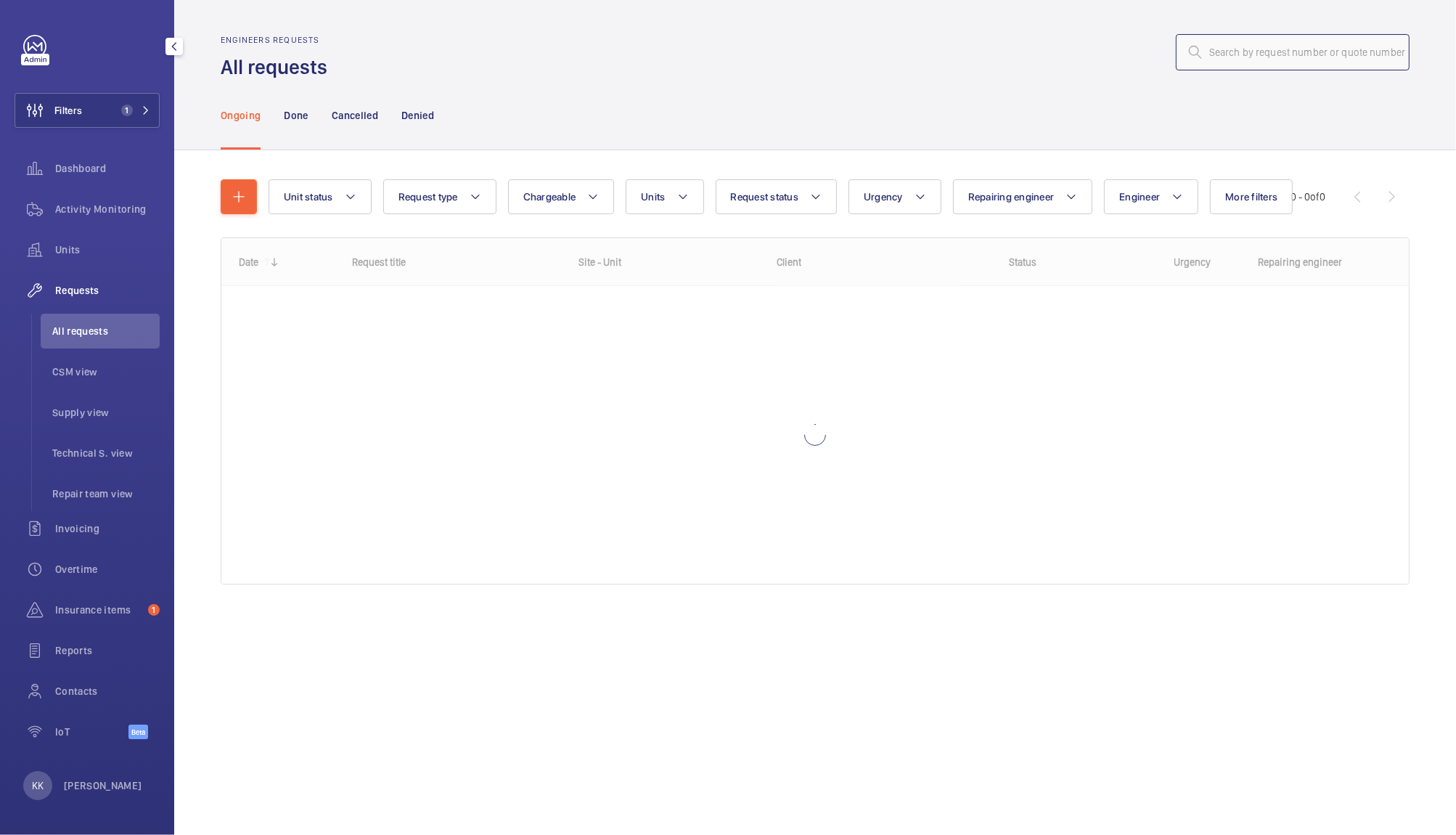
click at [1239, 46] on input "text" at bounding box center [1293, 52] width 234 height 36
click at [1264, 55] on input "r24-096291" at bounding box center [1293, 52] width 234 height 36
click at [1232, 55] on input "r24-096291" at bounding box center [1293, 52] width 234 height 36
click at [1238, 51] on input "r24-096291" at bounding box center [1293, 52] width 234 height 36
click at [286, 113] on p "Done" at bounding box center [296, 115] width 24 height 15
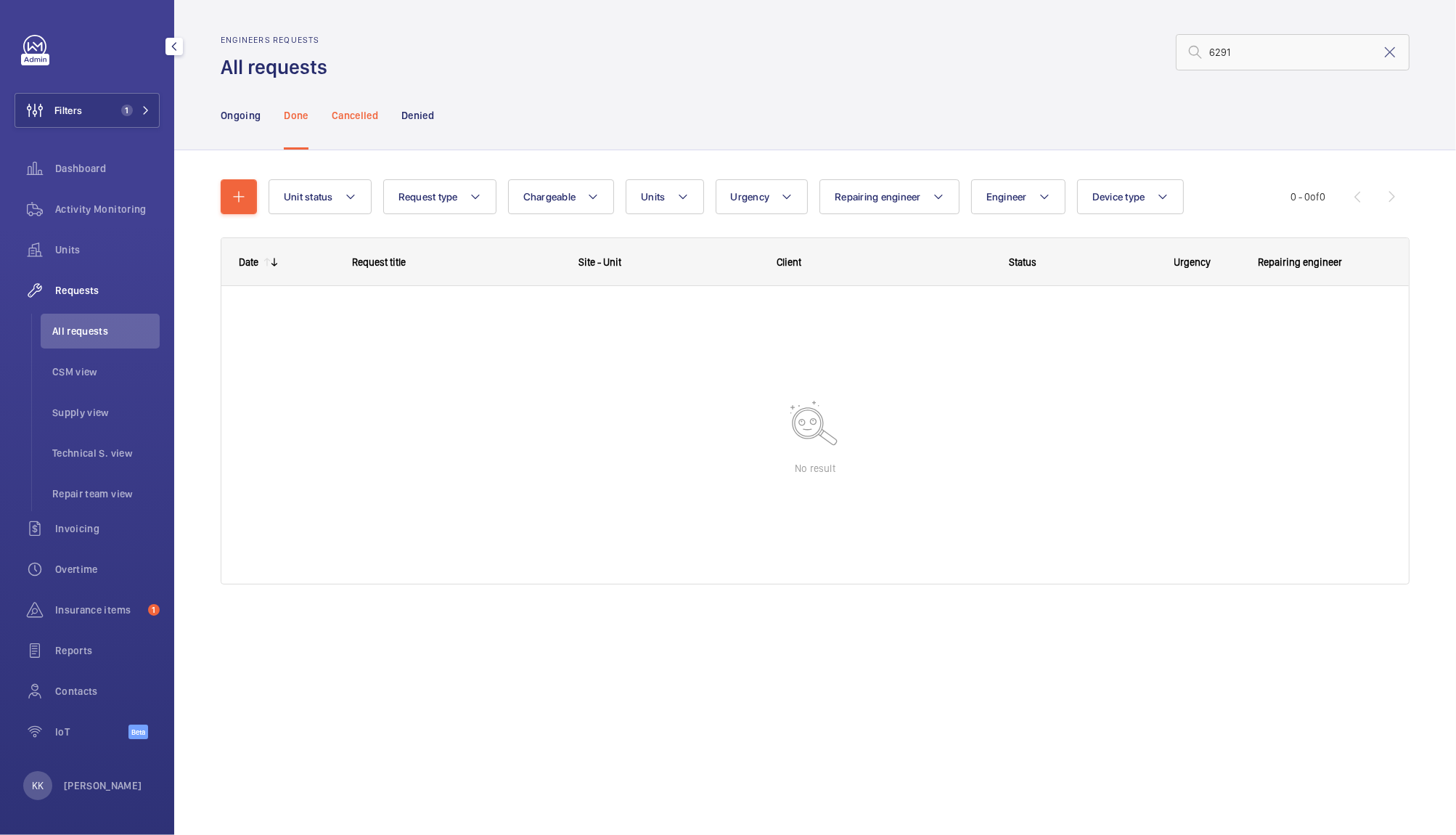
click at [337, 112] on p "Cancelled" at bounding box center [355, 115] width 46 height 15
click at [1260, 57] on input "6291" at bounding box center [1293, 52] width 234 height 36
type input "6"
click at [286, 121] on p "Done" at bounding box center [296, 115] width 24 height 15
click at [242, 114] on p "Ongoing" at bounding box center [241, 115] width 40 height 15
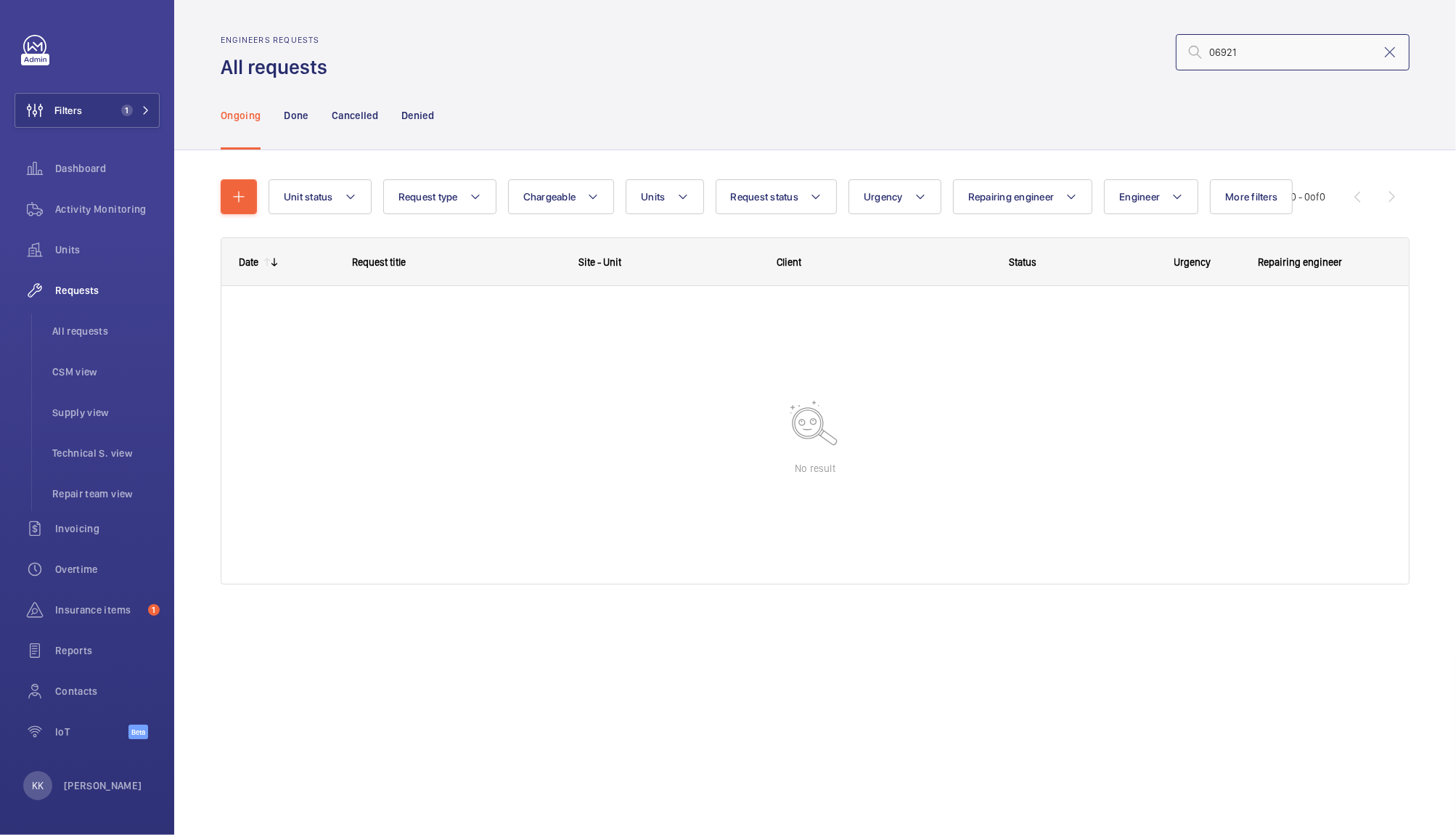
click at [1324, 58] on input "06921" at bounding box center [1293, 52] width 234 height 36
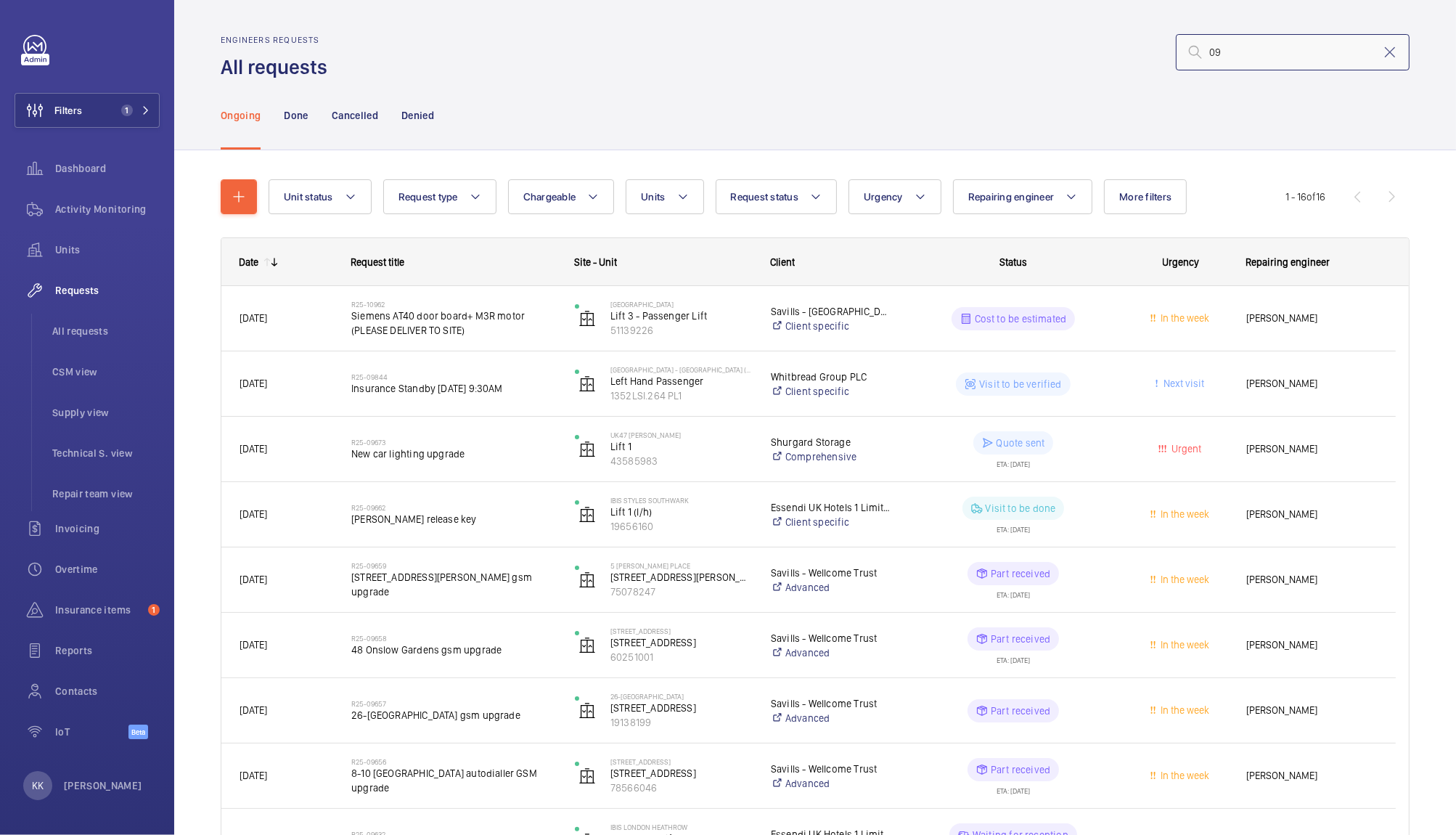
type input "0"
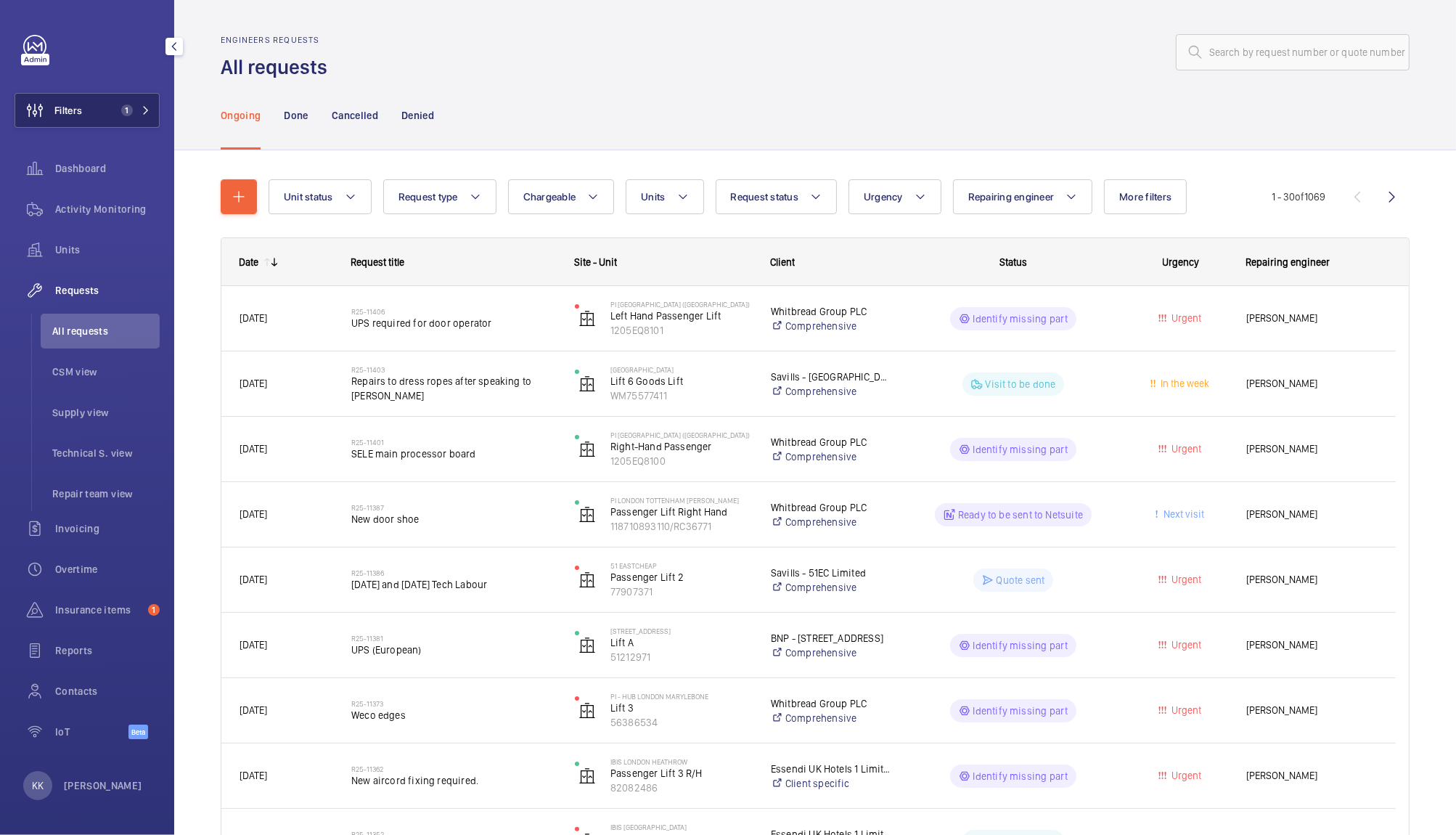
click at [156, 106] on button "Filters 1" at bounding box center [87, 110] width 145 height 35
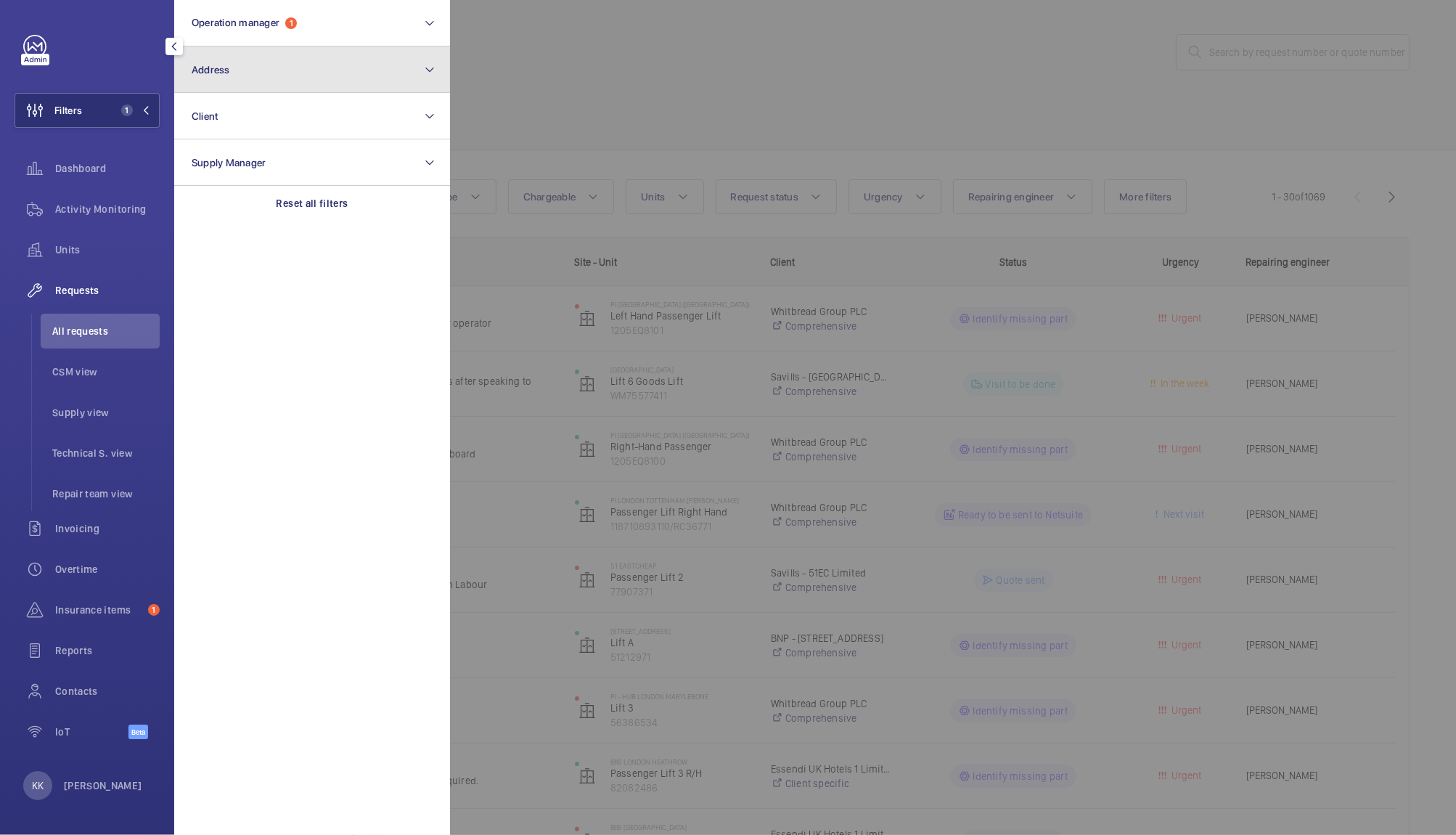
click at [259, 85] on button "Address" at bounding box center [312, 70] width 276 height 46
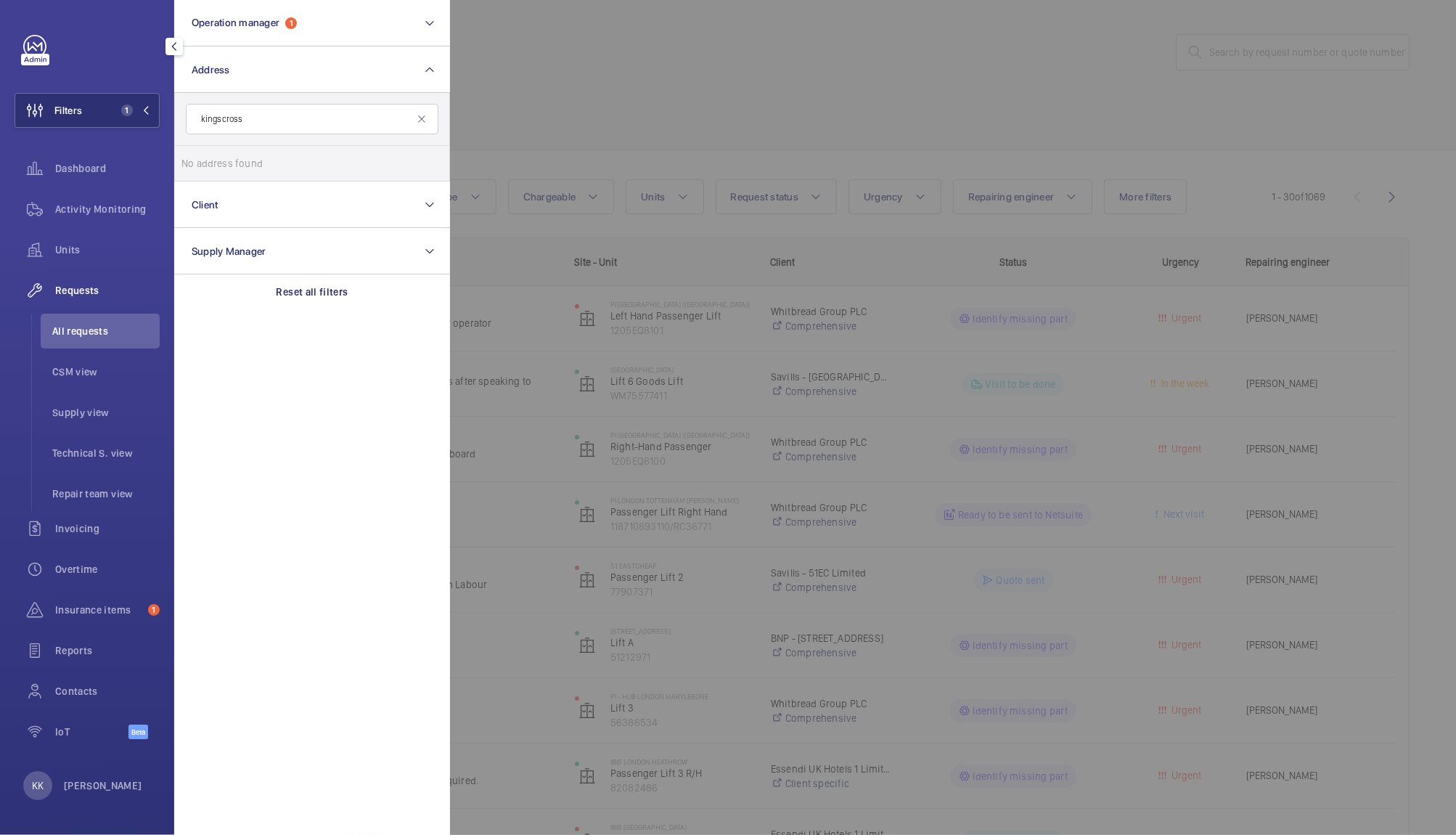
click at [203, 121] on input "kingscross" at bounding box center [312, 119] width 253 height 30
click at [238, 121] on input "hub kingscross" at bounding box center [312, 119] width 253 height 30
type input "hub kings cross"
click at [259, 156] on label "PI Hub Kings Cross - hub by Premier Inn [PERSON_NAME][GEOGRAPHIC_DATA], [GEOGRA…" at bounding box center [301, 163] width 253 height 35
click at [211, 156] on input "PI Hub Kings Cross - hub by Premier Inn [PERSON_NAME][GEOGRAPHIC_DATA], [GEOGRA…" at bounding box center [196, 163] width 29 height 29
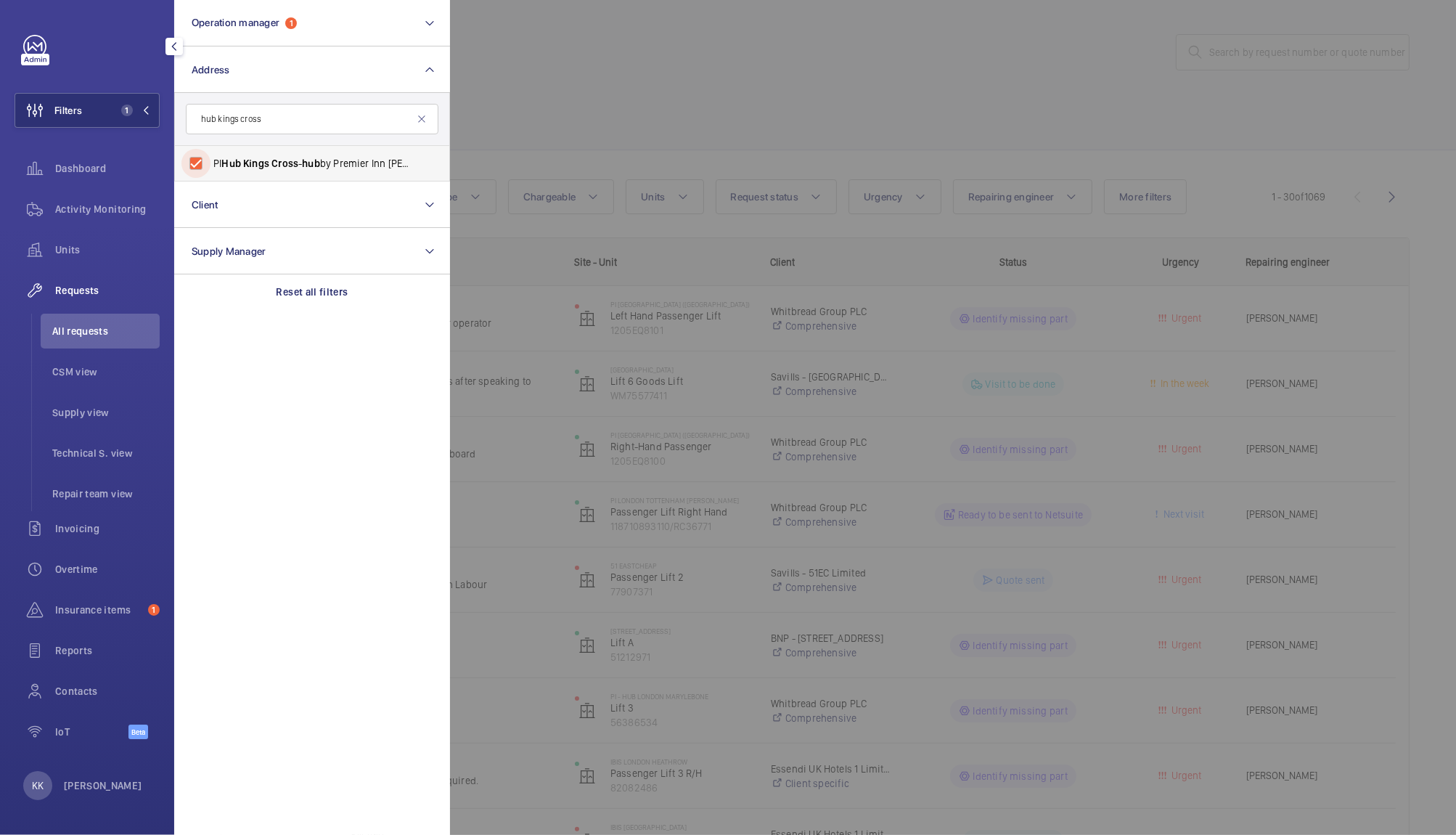
checkbox input "true"
click at [652, 123] on div at bounding box center [1178, 417] width 1456 height 835
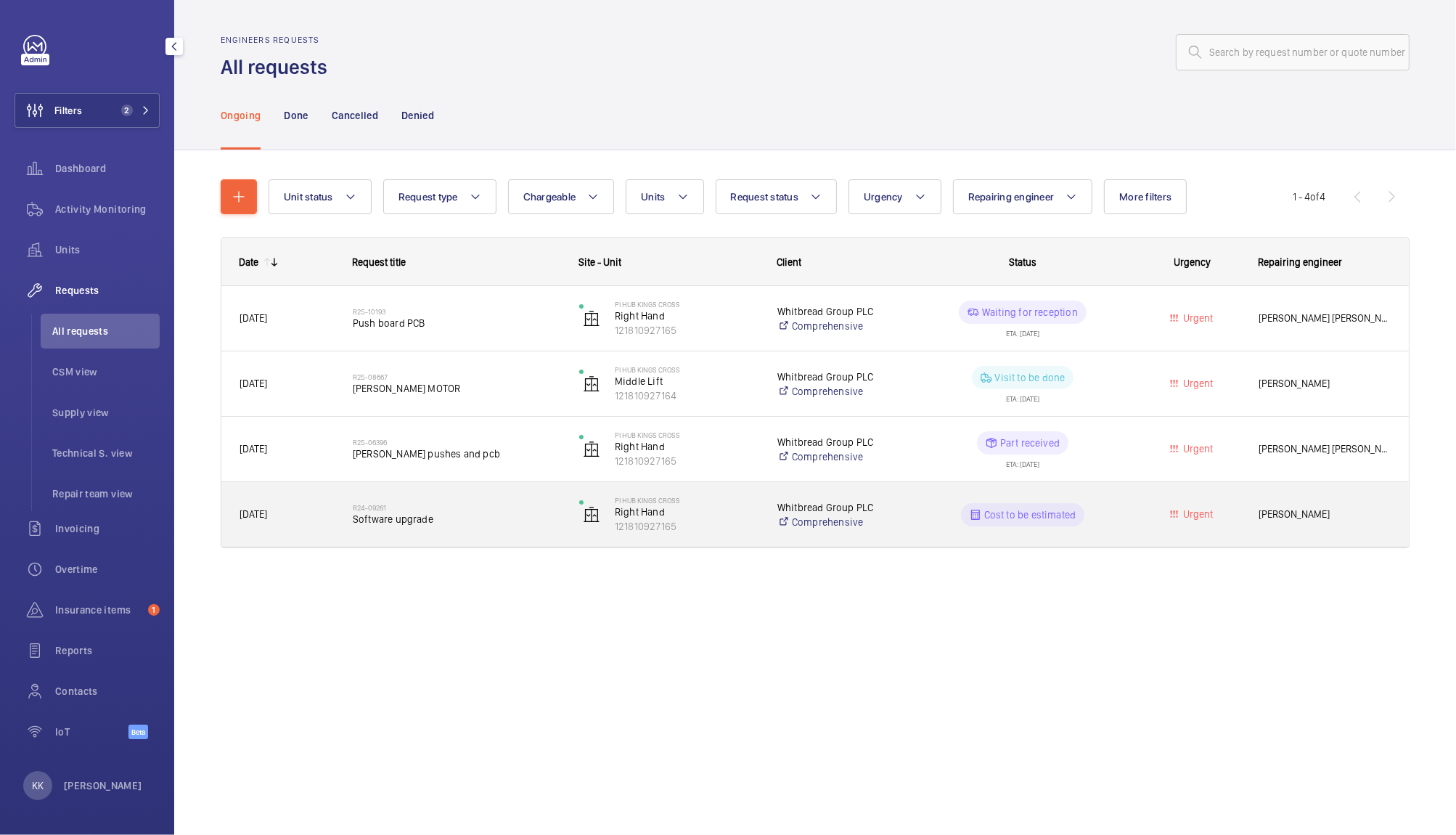
click at [373, 507] on h2 "R24-09261" at bounding box center [456, 507] width 207 height 9
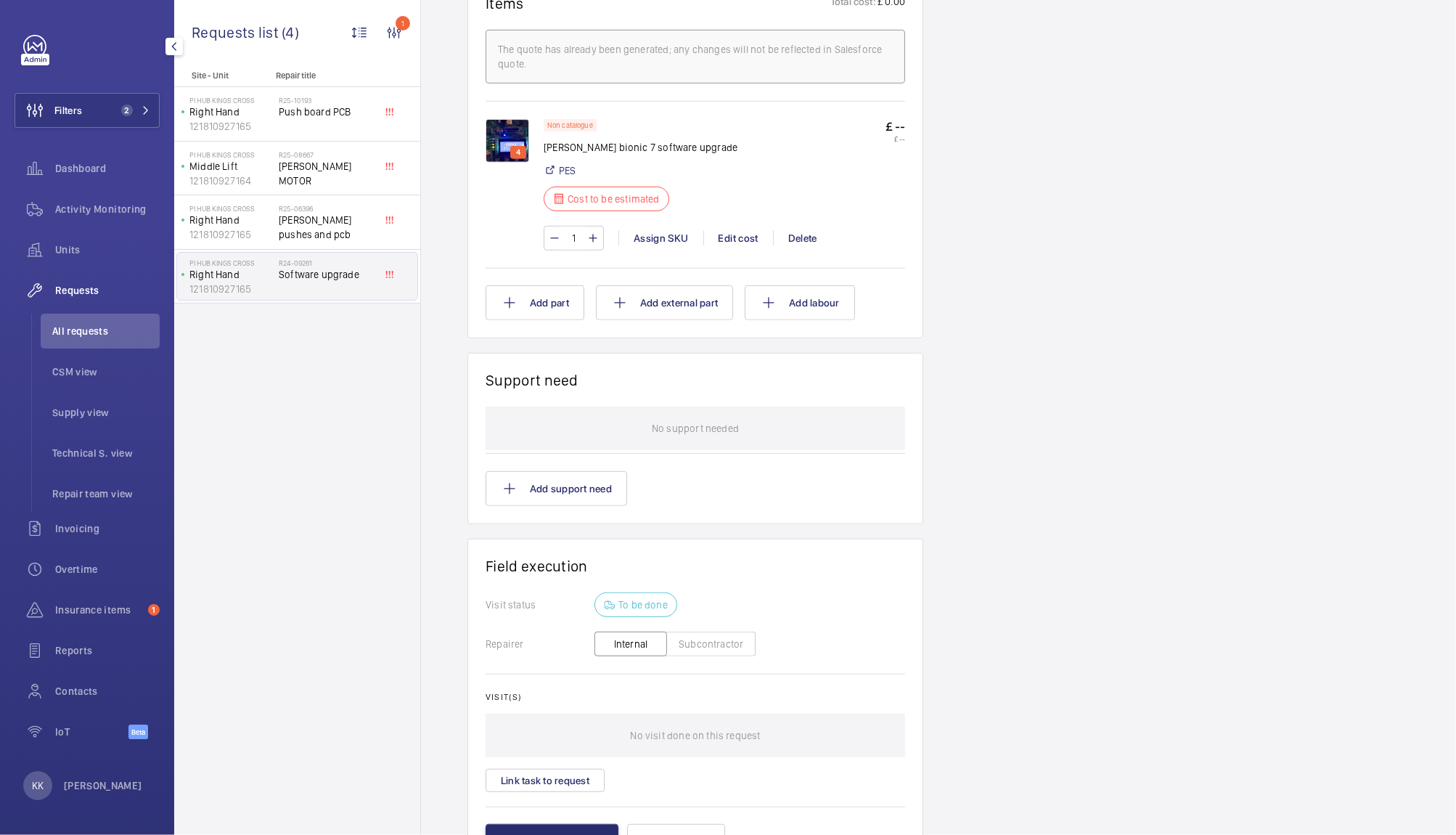
scroll to position [351, 0]
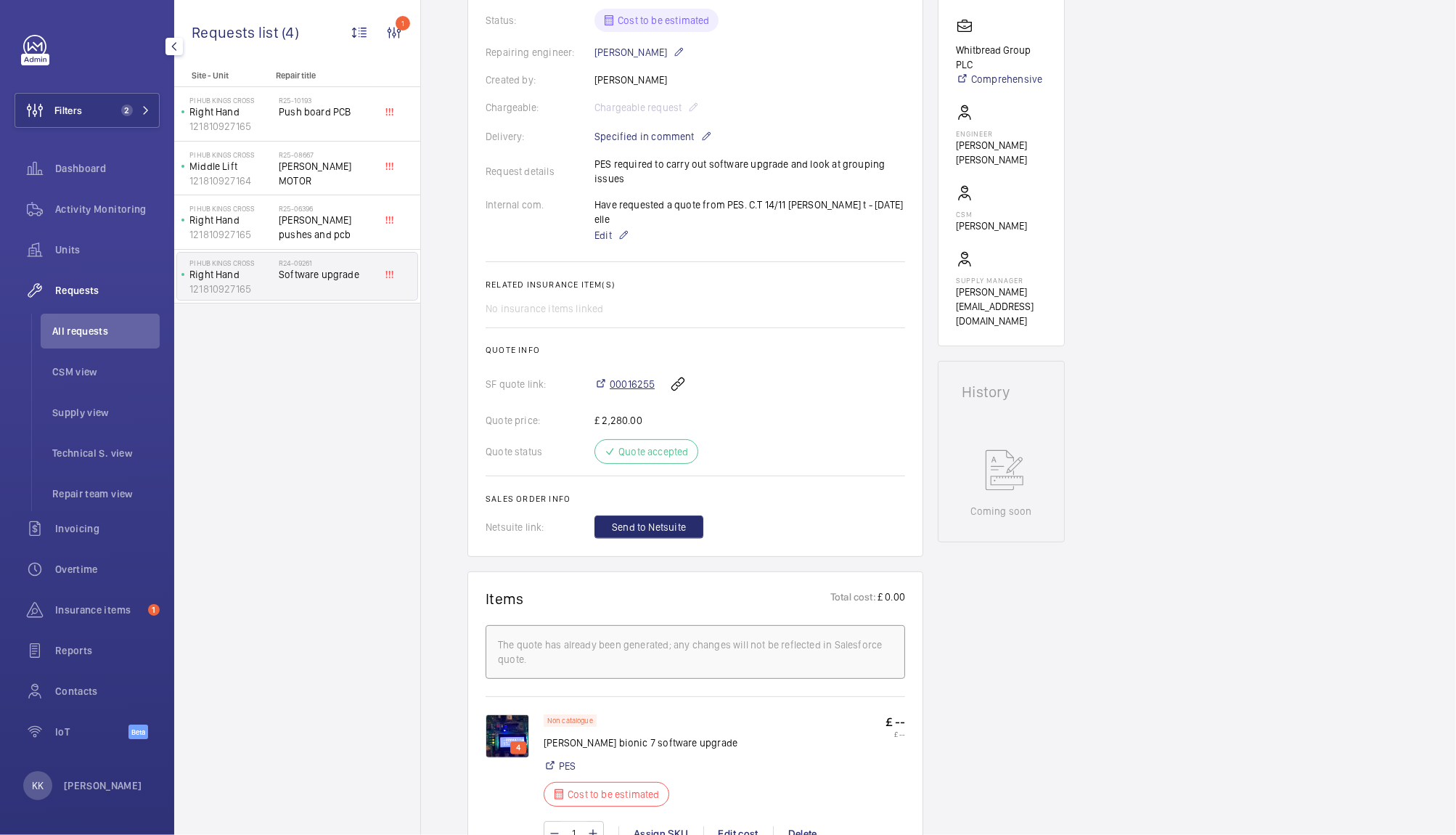
click at [633, 384] on span "00016255" at bounding box center [632, 384] width 45 height 15
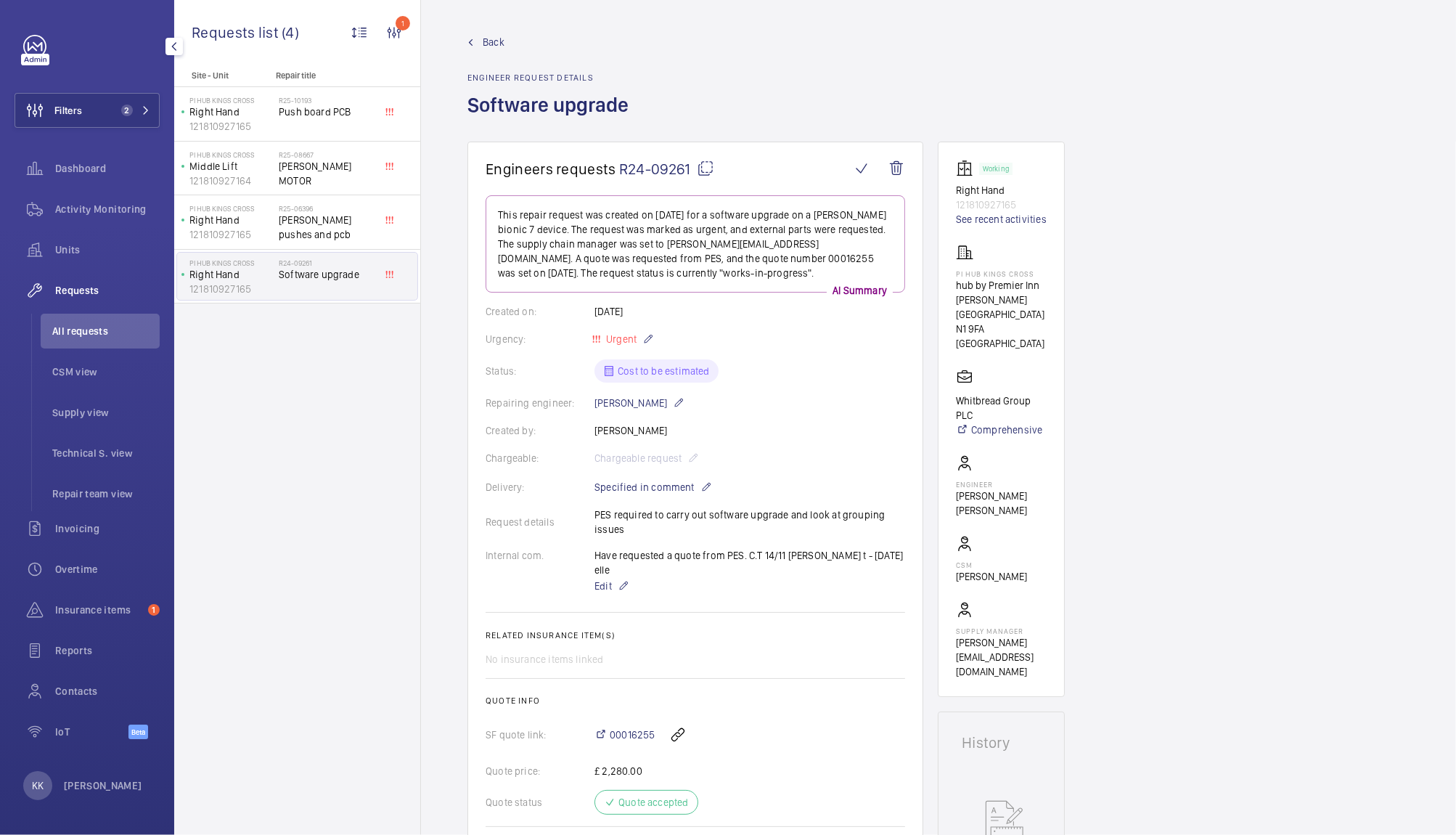
click at [668, 163] on span "R24-09261" at bounding box center [666, 169] width 95 height 18
click at [132, 103] on button "Filters 2" at bounding box center [87, 110] width 145 height 35
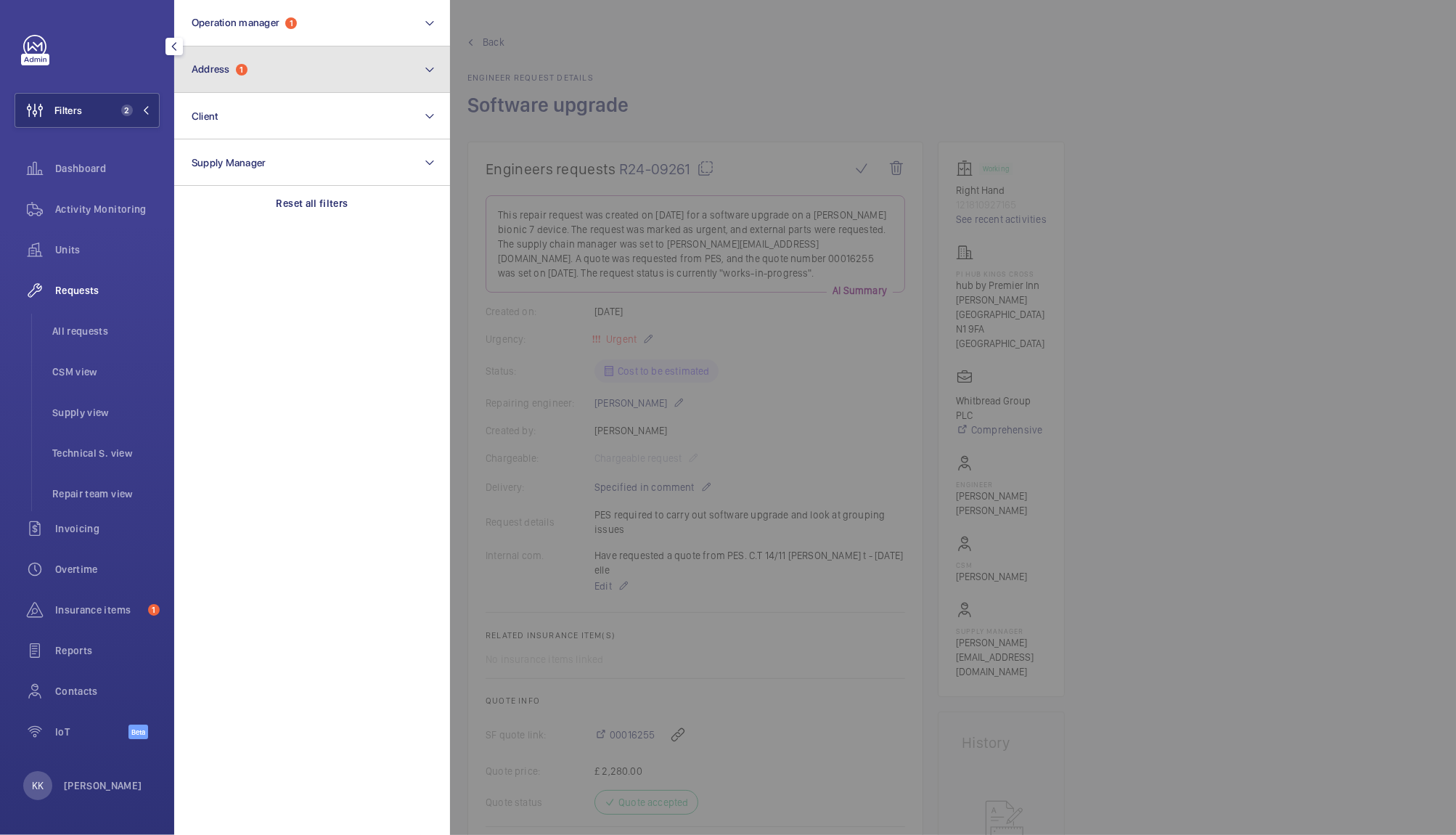
click at [298, 63] on button "Address 1" at bounding box center [312, 70] width 276 height 46
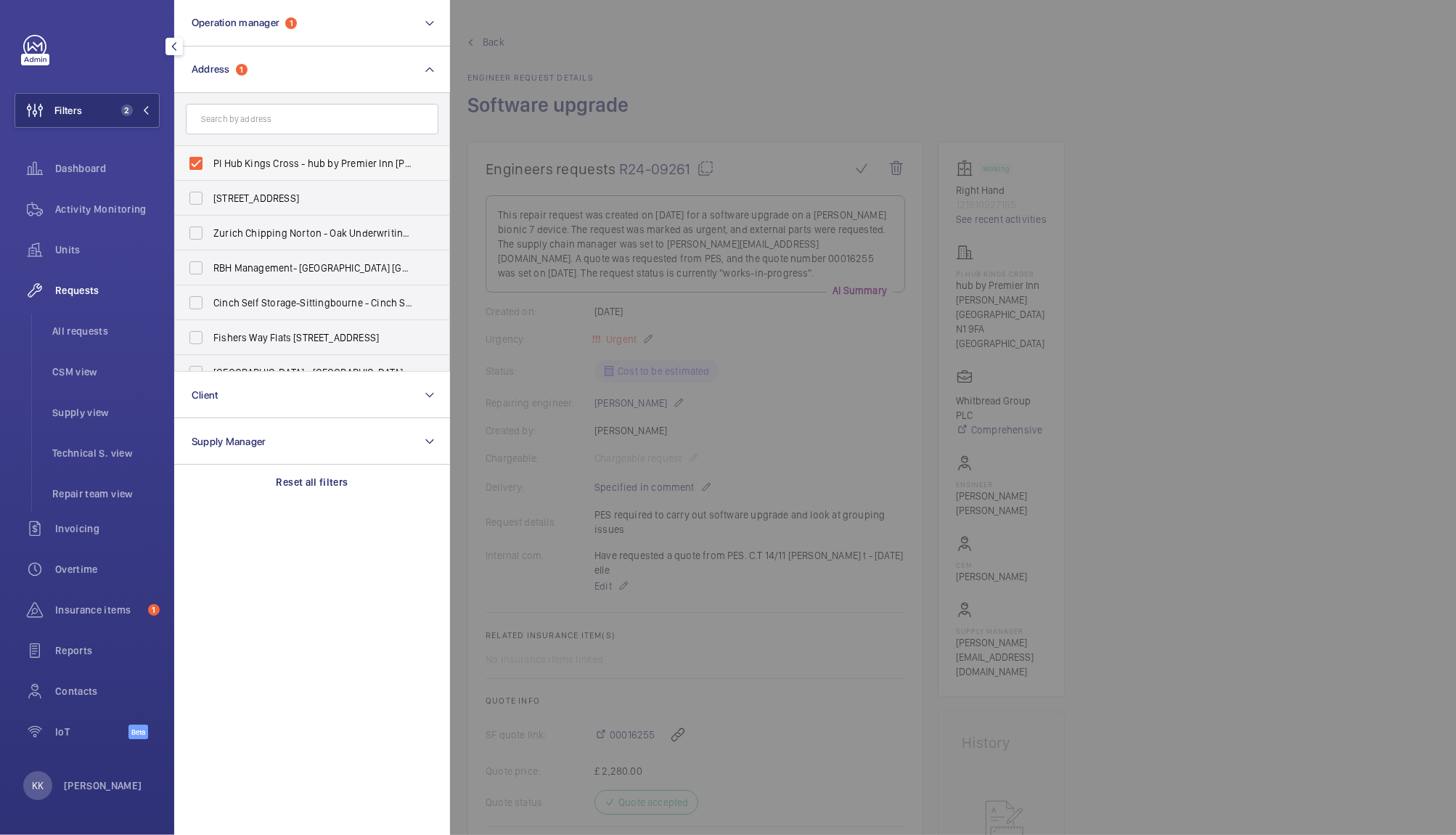
click at [309, 159] on span "PI Hub Kings Cross - hub by Premier Inn [PERSON_NAME][GEOGRAPHIC_DATA], [GEOGRA…" at bounding box center [313, 163] width 199 height 15
click at [211, 159] on input "PI Hub Kings Cross - hub by Premier Inn [PERSON_NAME][GEOGRAPHIC_DATA], [GEOGRA…" at bounding box center [196, 163] width 29 height 29
checkbox input "false"
click at [64, 157] on div "Dashboard" at bounding box center [87, 169] width 145 height 35
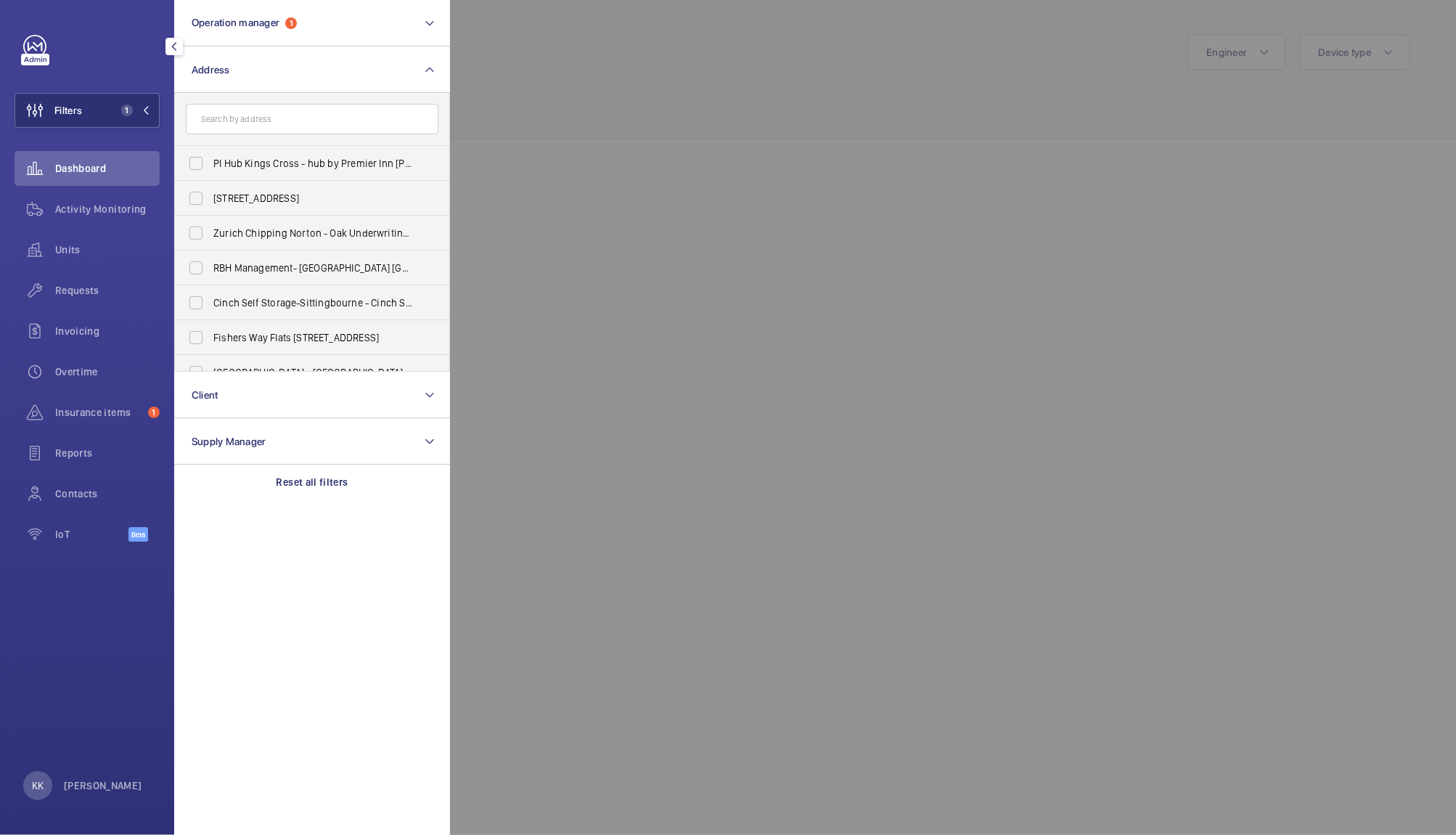
click at [696, 183] on div at bounding box center [1178, 417] width 1456 height 835
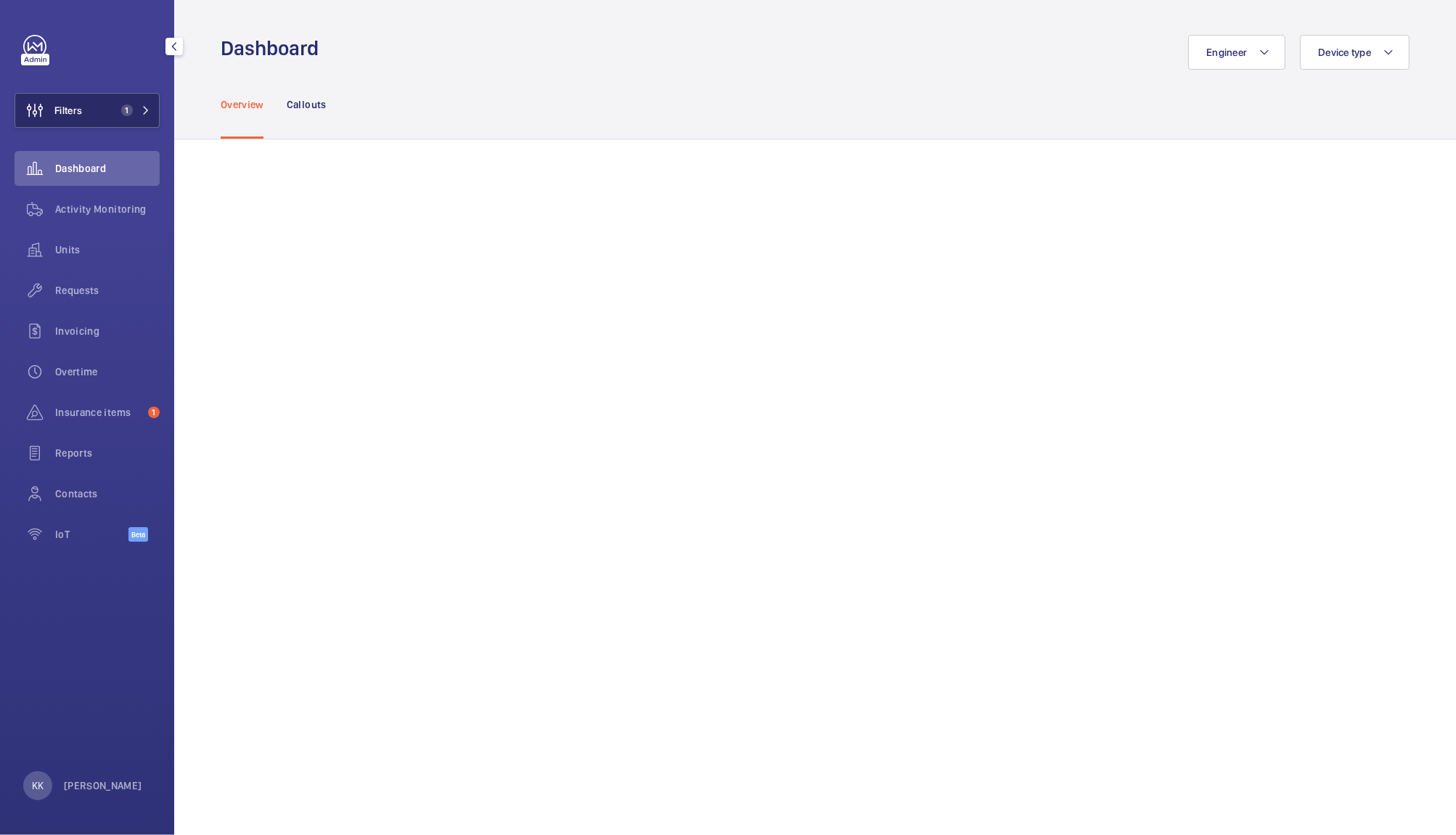
click at [104, 105] on button "Filters 1" at bounding box center [87, 110] width 145 height 35
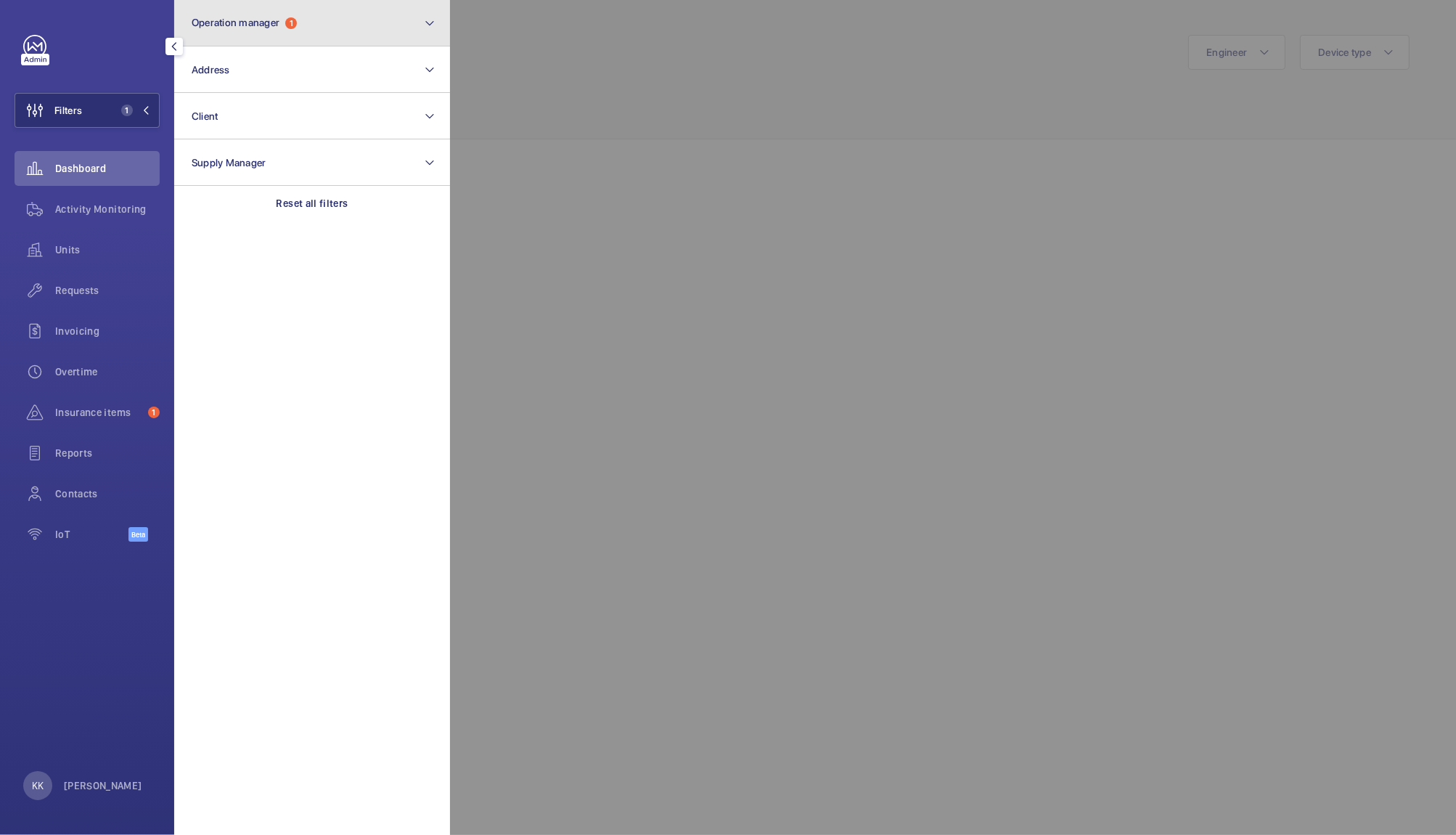
click at [261, 40] on button "Operation manager 1" at bounding box center [312, 23] width 276 height 46
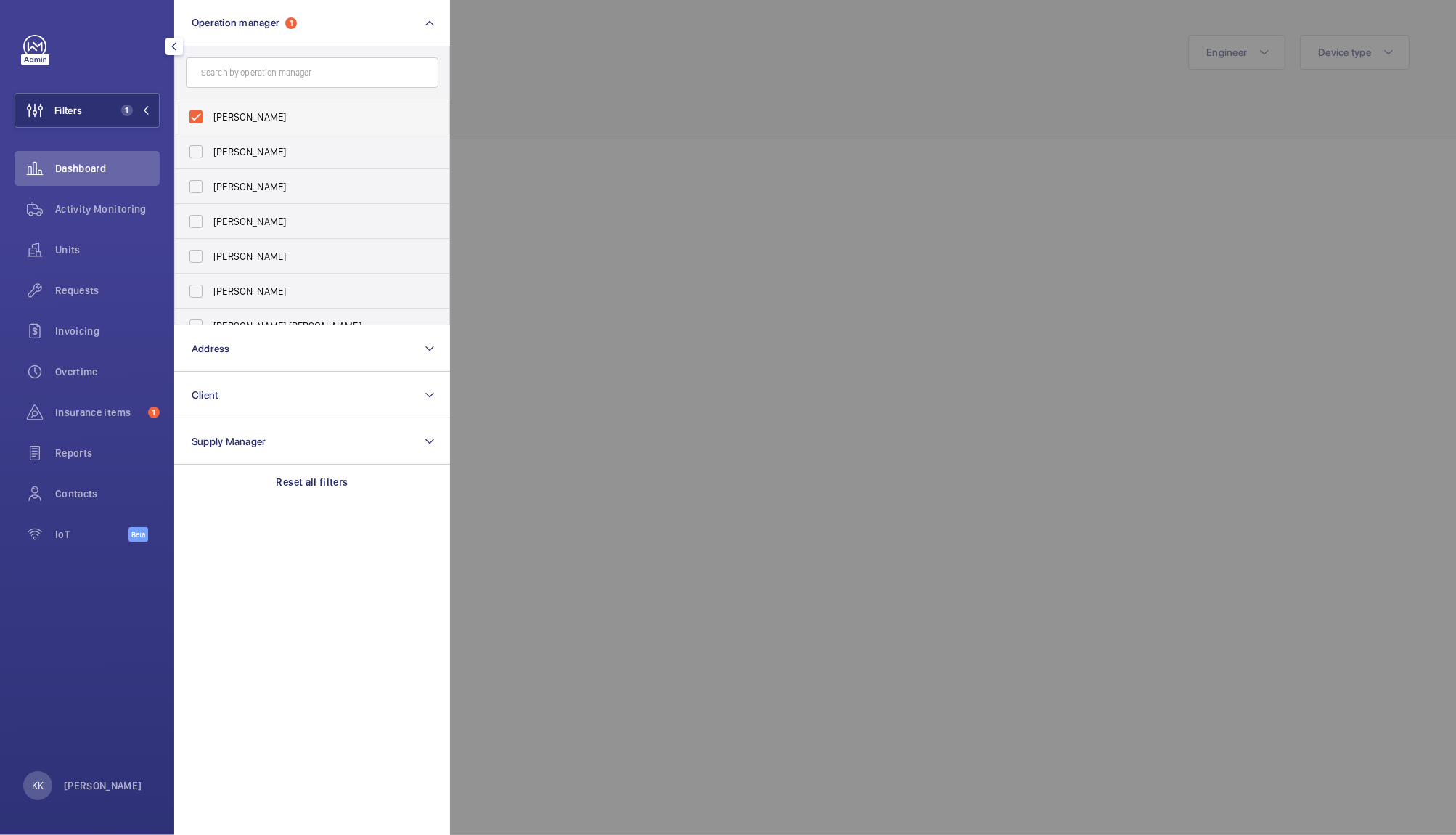
click at [263, 109] on span "[PERSON_NAME]" at bounding box center [313, 116] width 199 height 15
click at [211, 109] on input "[PERSON_NAME]" at bounding box center [196, 117] width 29 height 29
checkbox input "false"
click at [557, 144] on div at bounding box center [1178, 417] width 1456 height 835
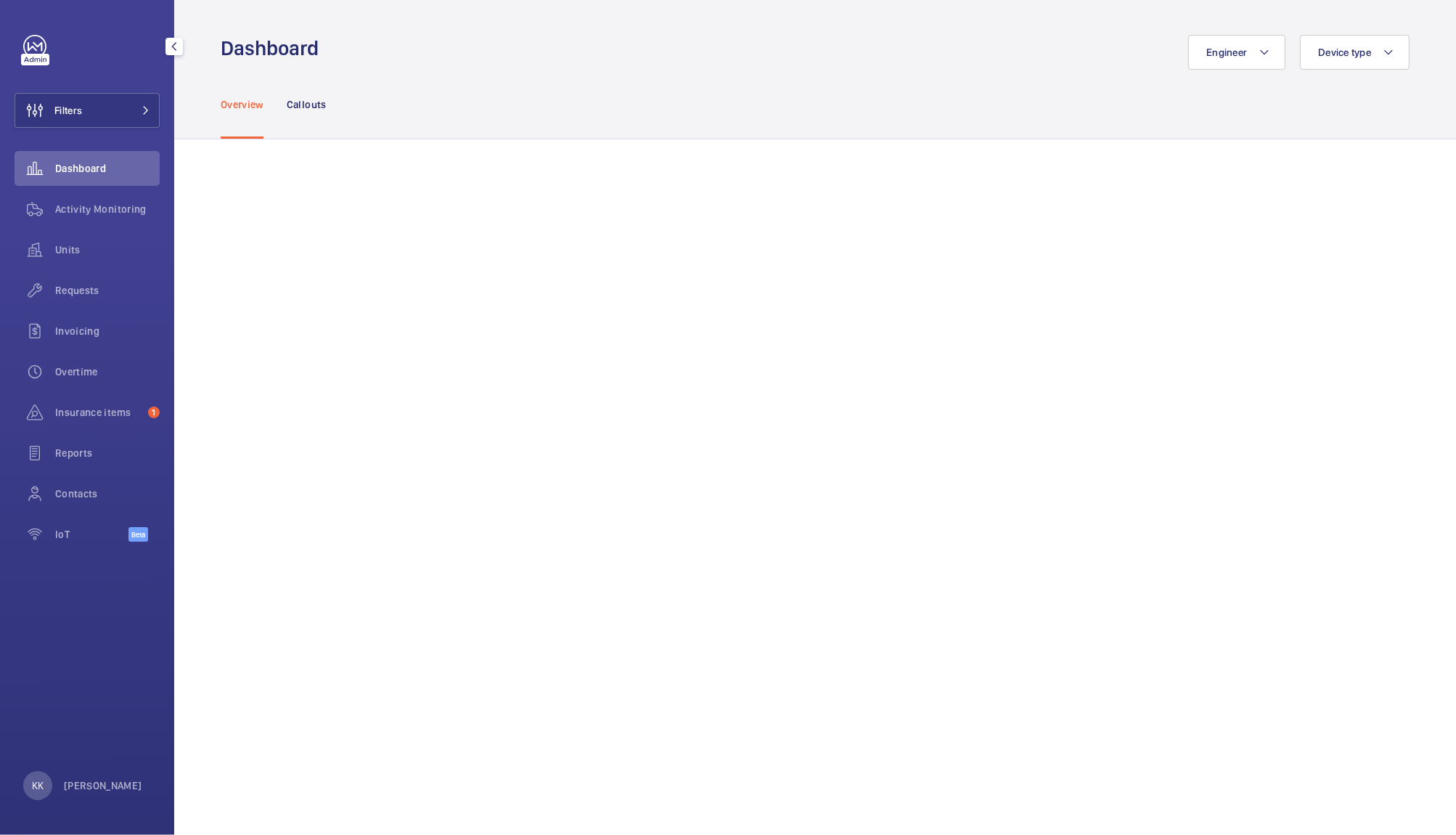
click at [923, 110] on div "Overview Callouts" at bounding box center [815, 104] width 1189 height 69
click at [116, 115] on button "Filters" at bounding box center [87, 110] width 145 height 35
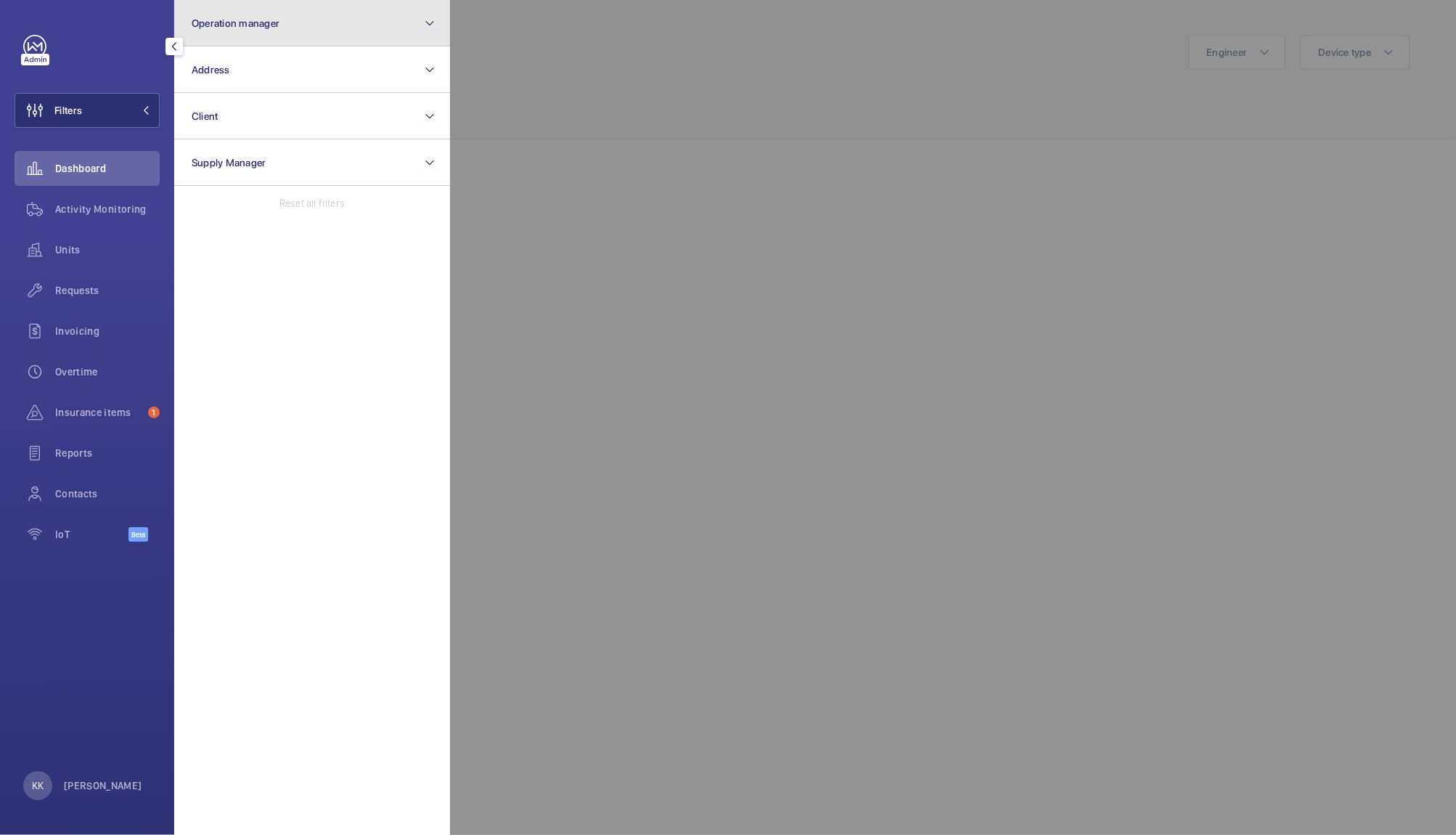
click at [296, 25] on button "Operation manager" at bounding box center [312, 23] width 276 height 46
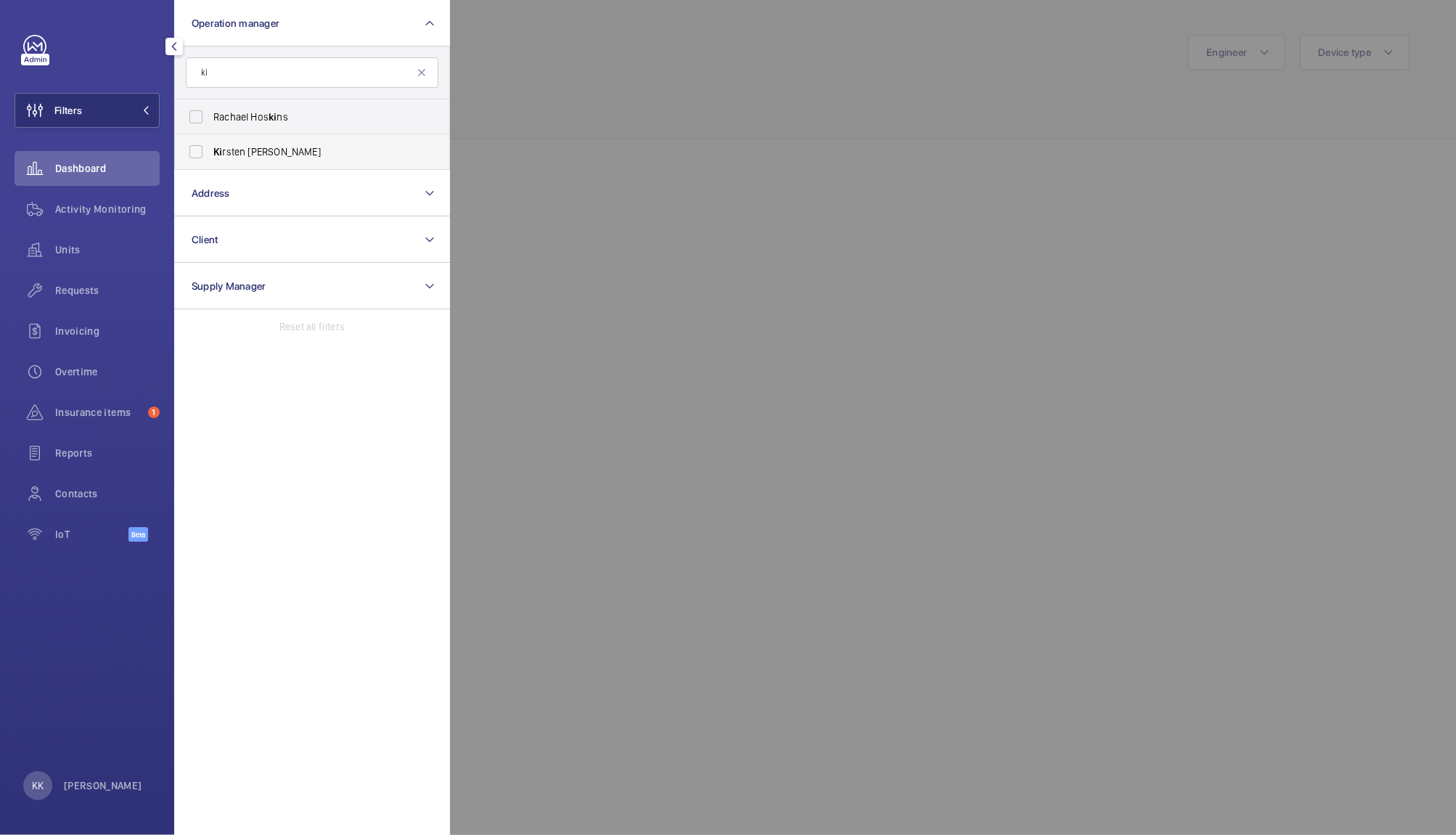
type input "ki"
click at [270, 142] on label "Ki rsten [PERSON_NAME]" at bounding box center [301, 151] width 253 height 35
click at [211, 142] on input "Ki rsten [PERSON_NAME]" at bounding box center [196, 152] width 29 height 29
checkbox input "true"
click at [695, 106] on div at bounding box center [1178, 417] width 1456 height 835
